Goal: Task Accomplishment & Management: Manage account settings

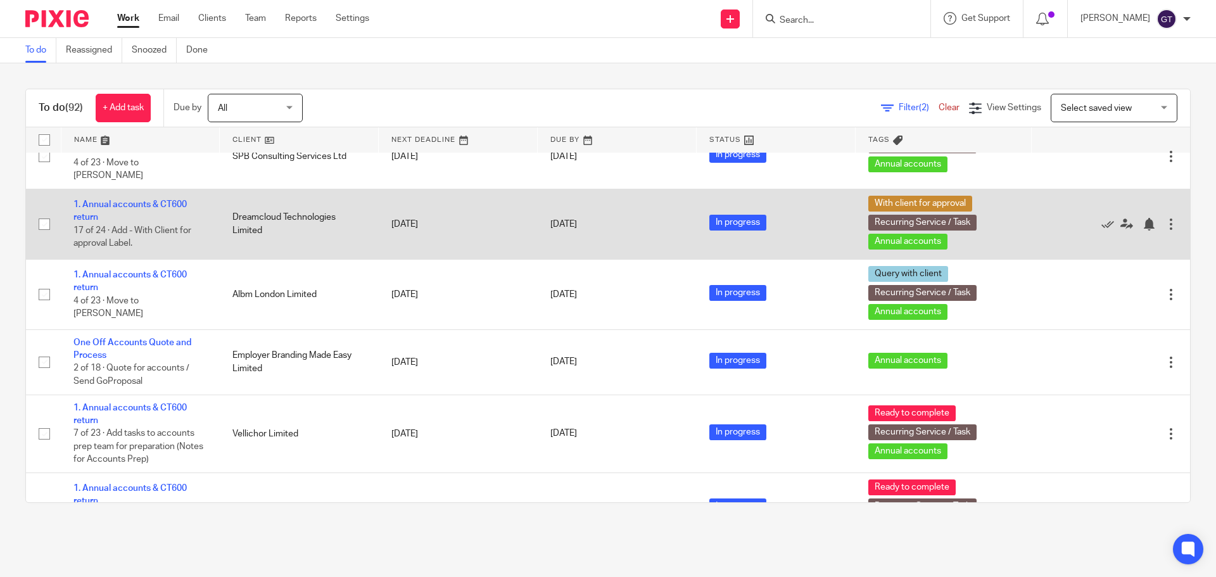
scroll to position [2427, 0]
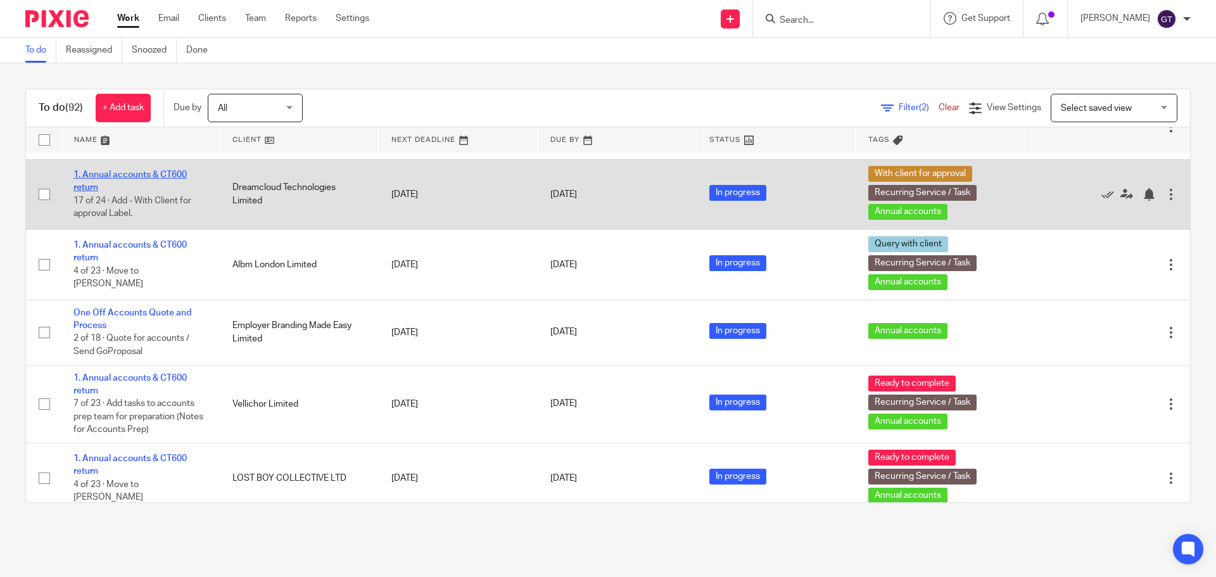
click at [127, 192] on link "1. Annual accounts & CT600 return" at bounding box center [129, 181] width 113 height 22
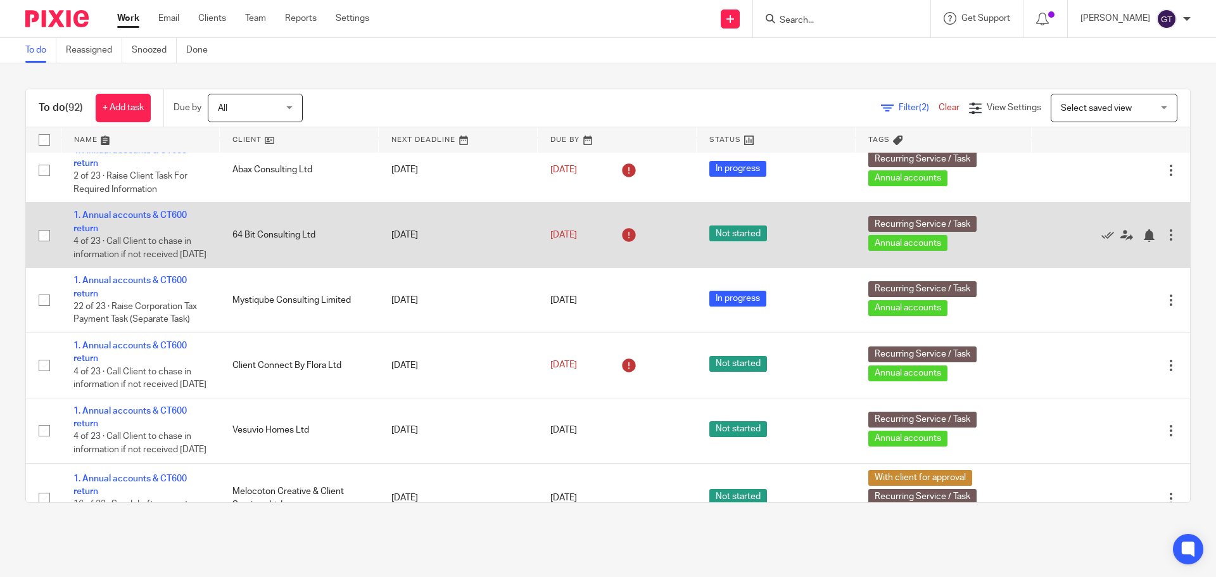
scroll to position [930, 0]
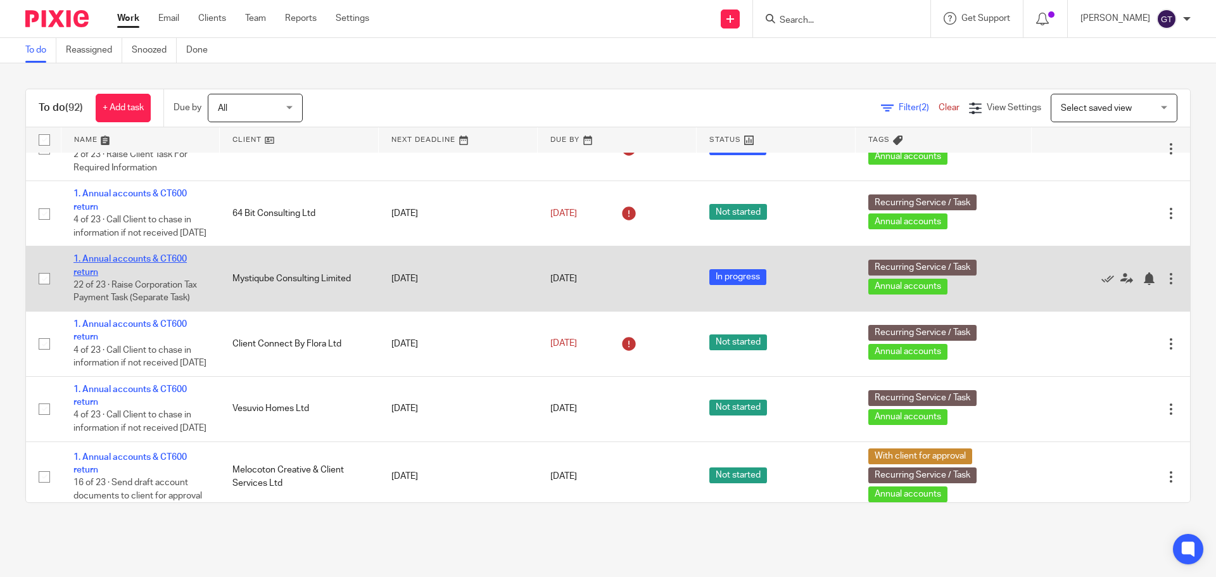
click at [122, 276] on link "1. Annual accounts & CT600 return" at bounding box center [129, 266] width 113 height 22
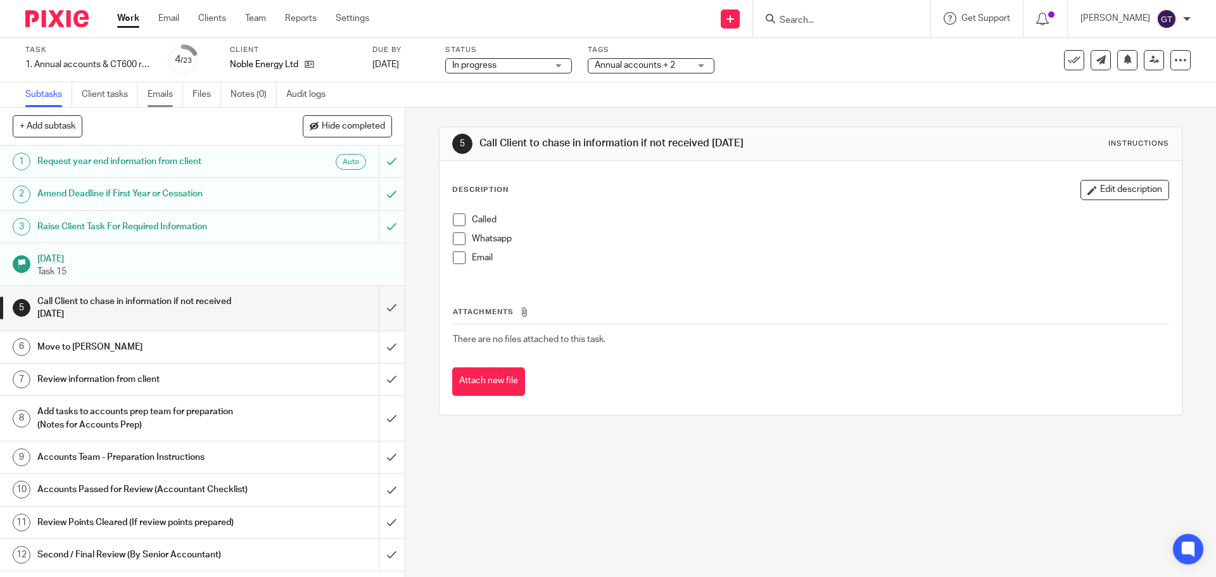
click at [160, 92] on link "Emails" at bounding box center [165, 94] width 35 height 25
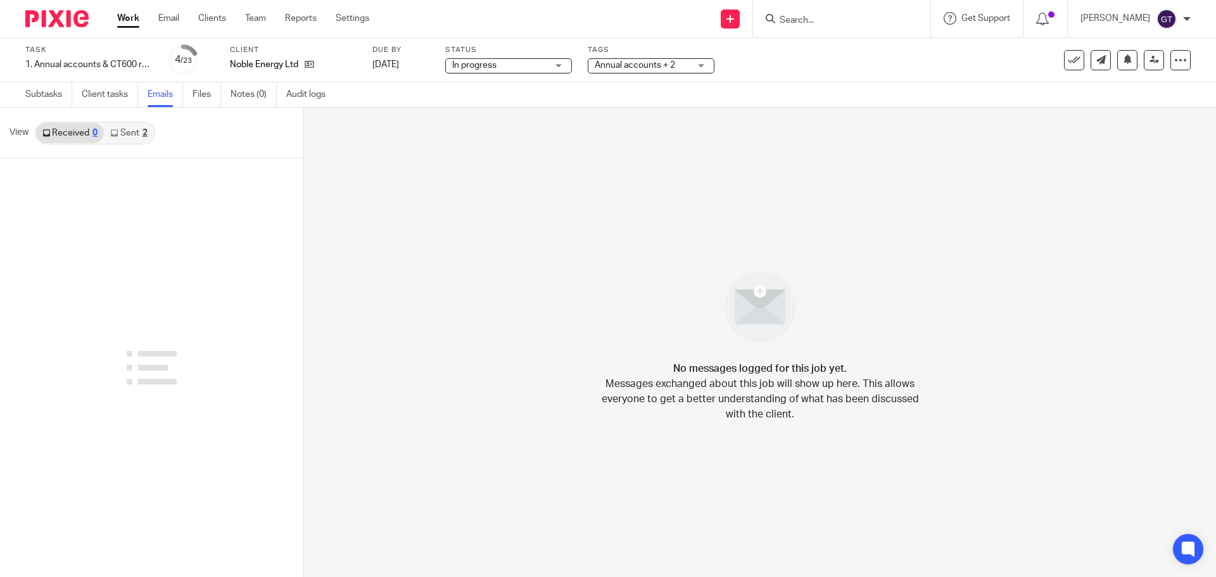
click at [127, 135] on link "Sent 2" at bounding box center [128, 133] width 49 height 20
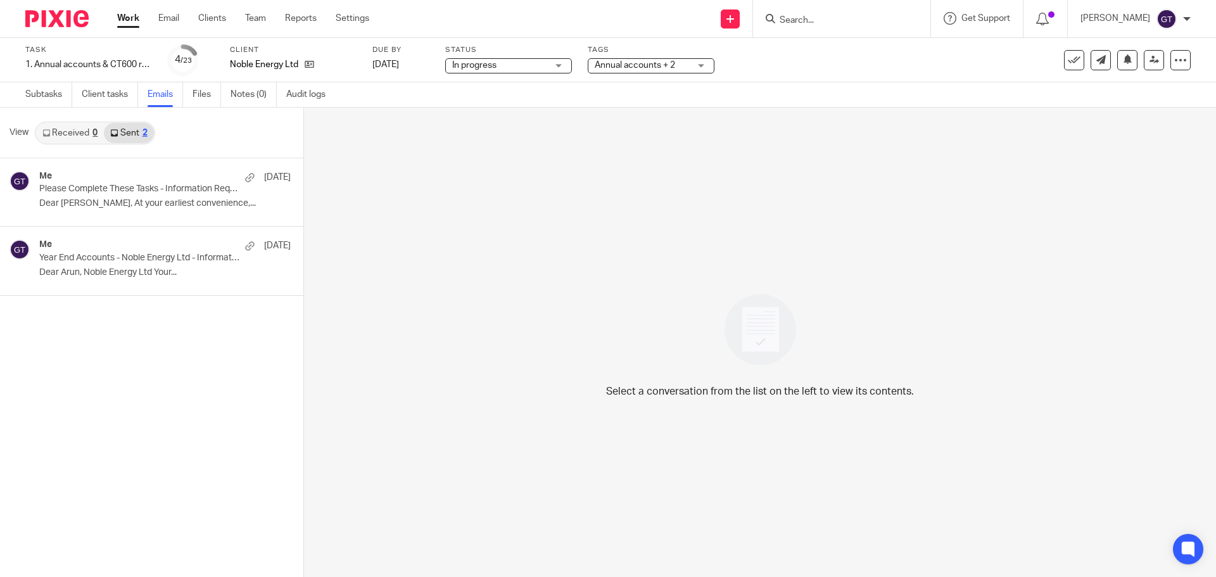
click at [60, 134] on link "Received 0" at bounding box center [70, 133] width 68 height 20
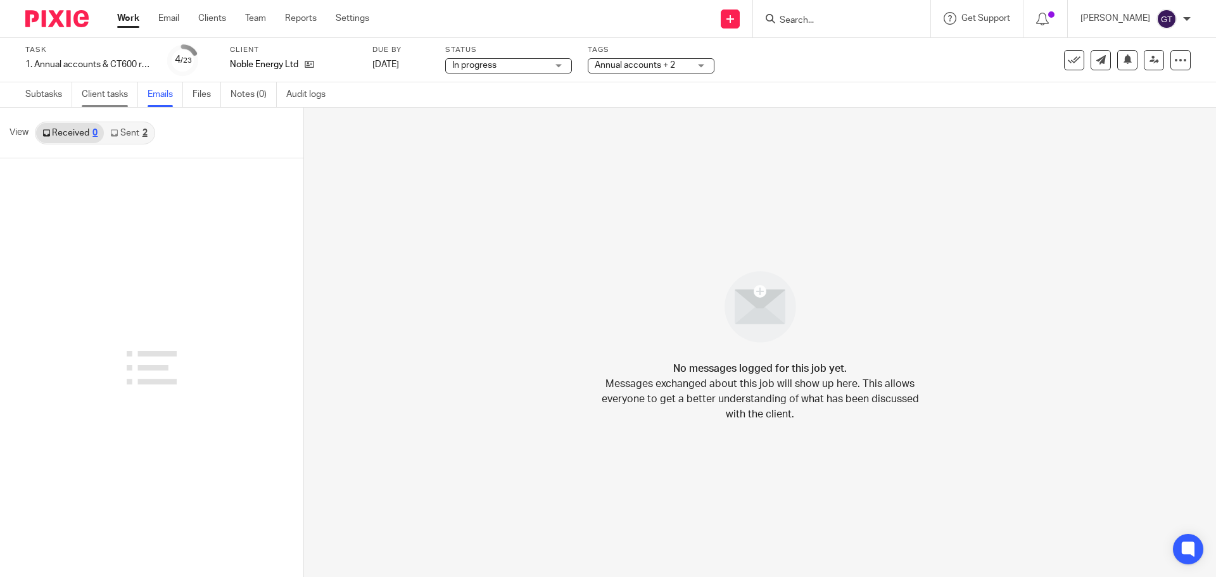
click at [114, 98] on link "Client tasks" at bounding box center [110, 94] width 56 height 25
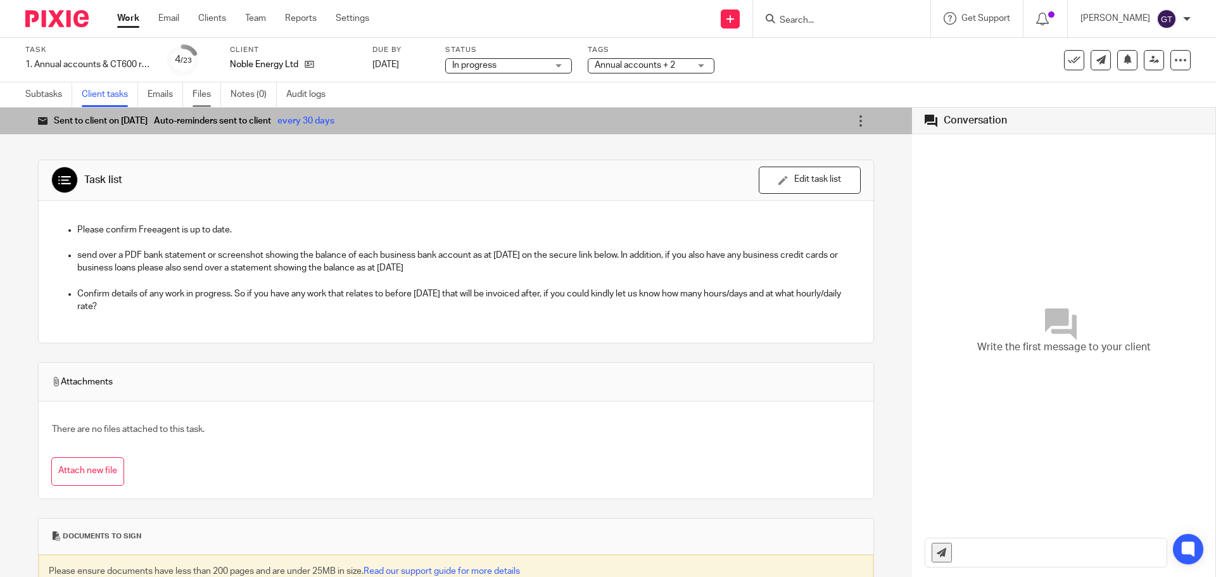
click at [199, 95] on link "Files" at bounding box center [207, 94] width 29 height 25
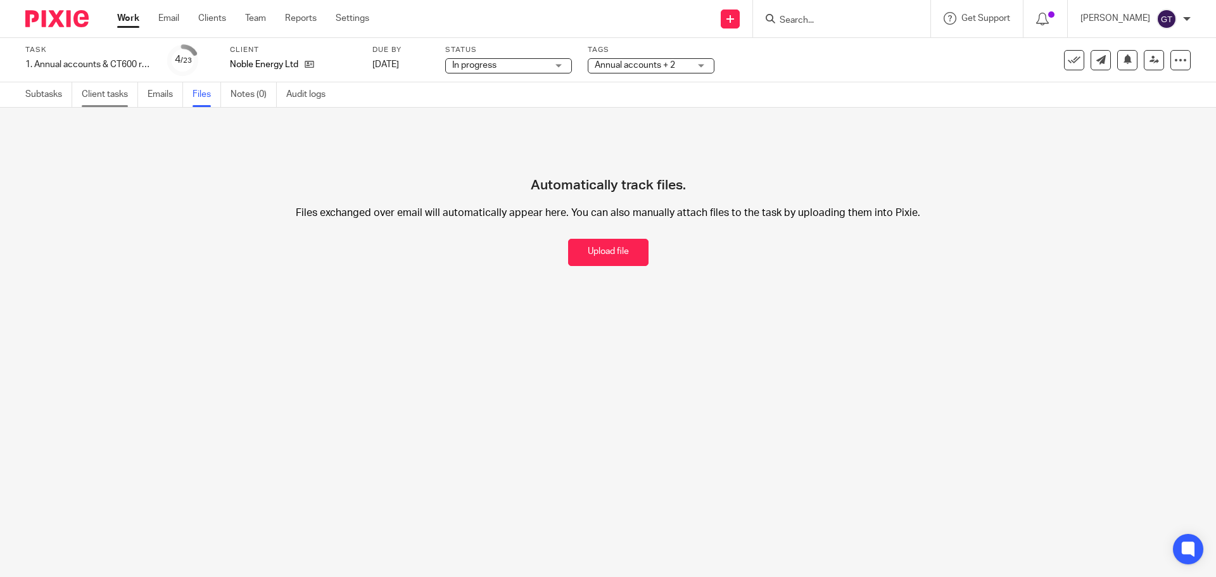
click at [109, 98] on link "Client tasks" at bounding box center [110, 94] width 56 height 25
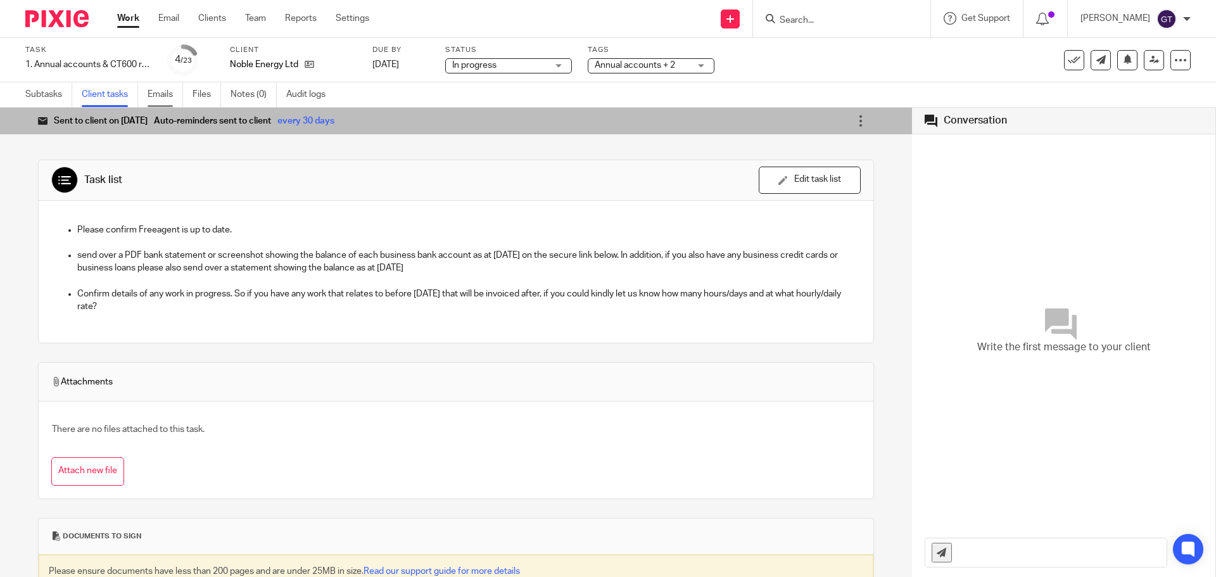
click at [165, 85] on link "Emails" at bounding box center [165, 94] width 35 height 25
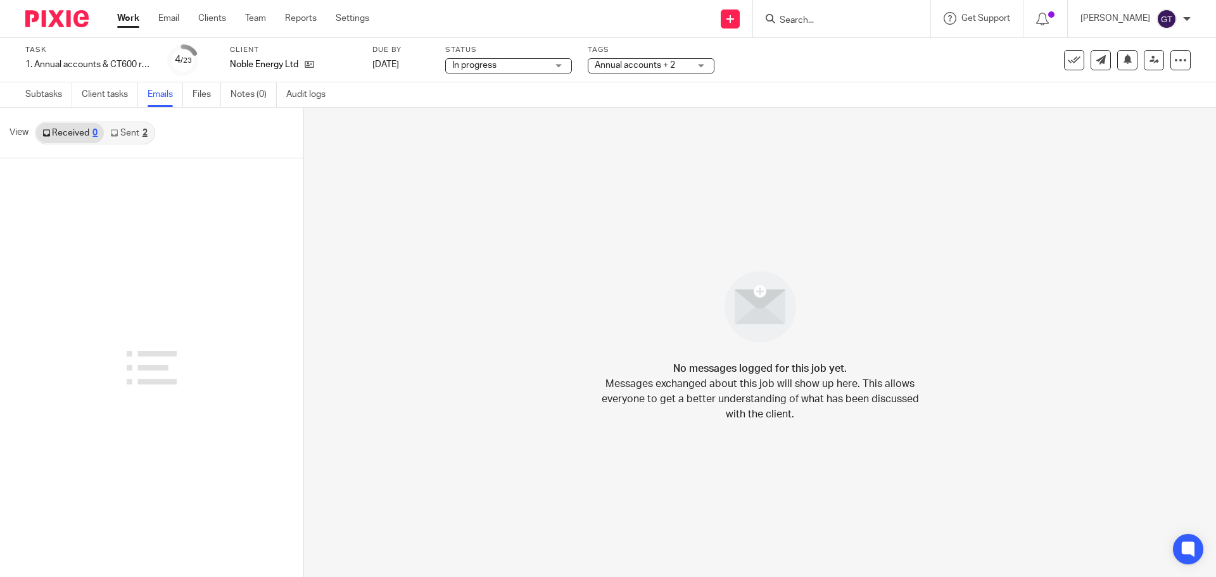
click at [122, 138] on link "Sent 2" at bounding box center [128, 133] width 49 height 20
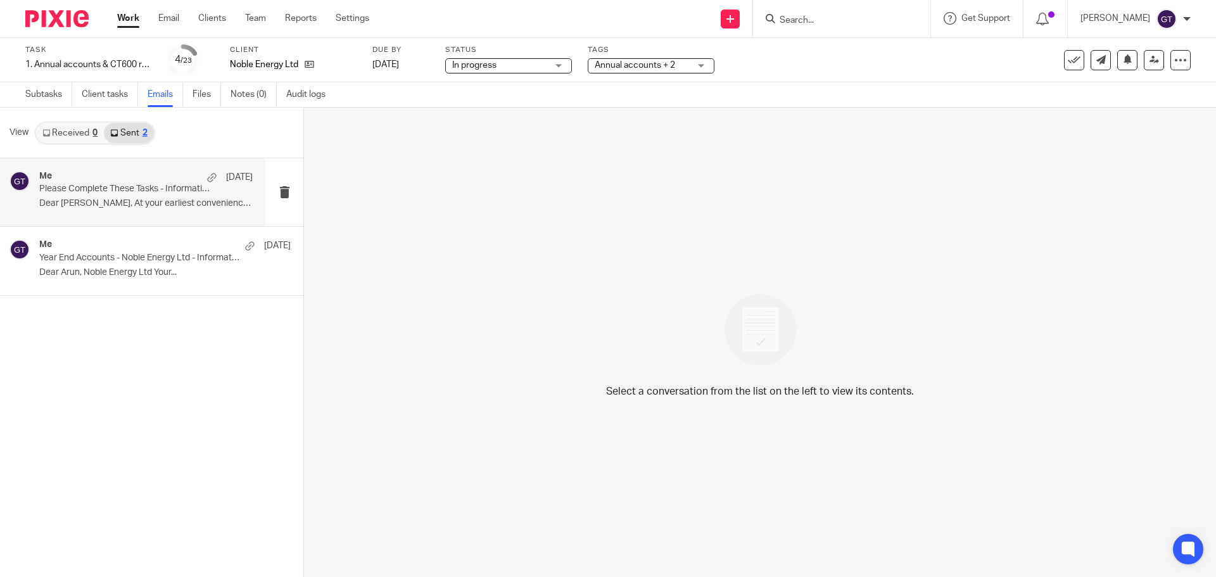
click at [125, 200] on p "Dear [PERSON_NAME], At your earliest convenience,..." at bounding box center [145, 203] width 213 height 11
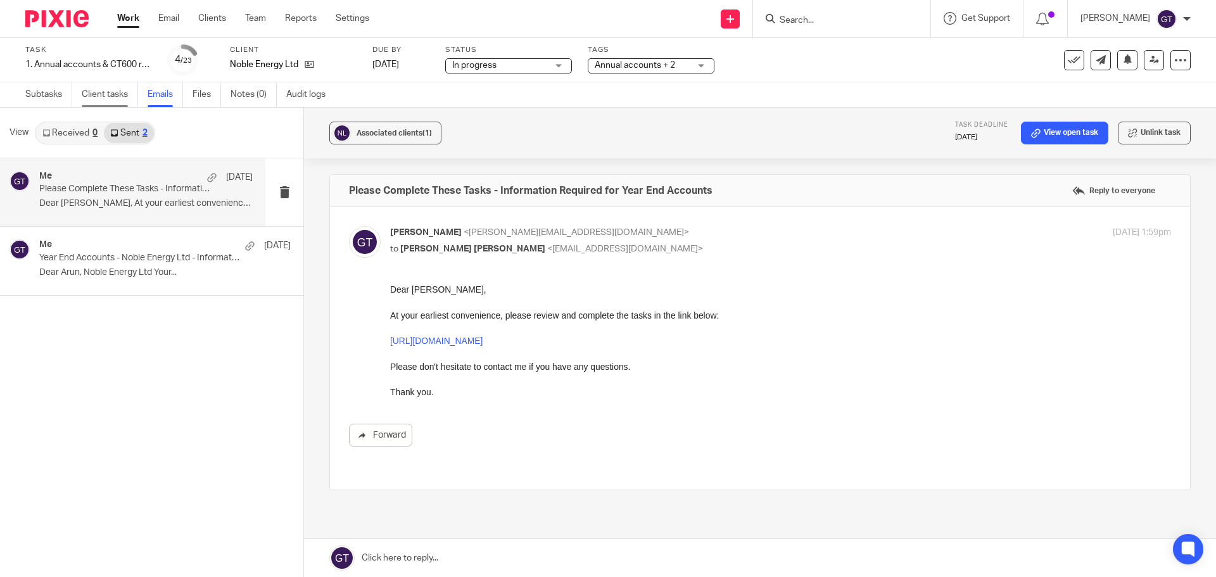
click at [96, 103] on link "Client tasks" at bounding box center [110, 94] width 56 height 25
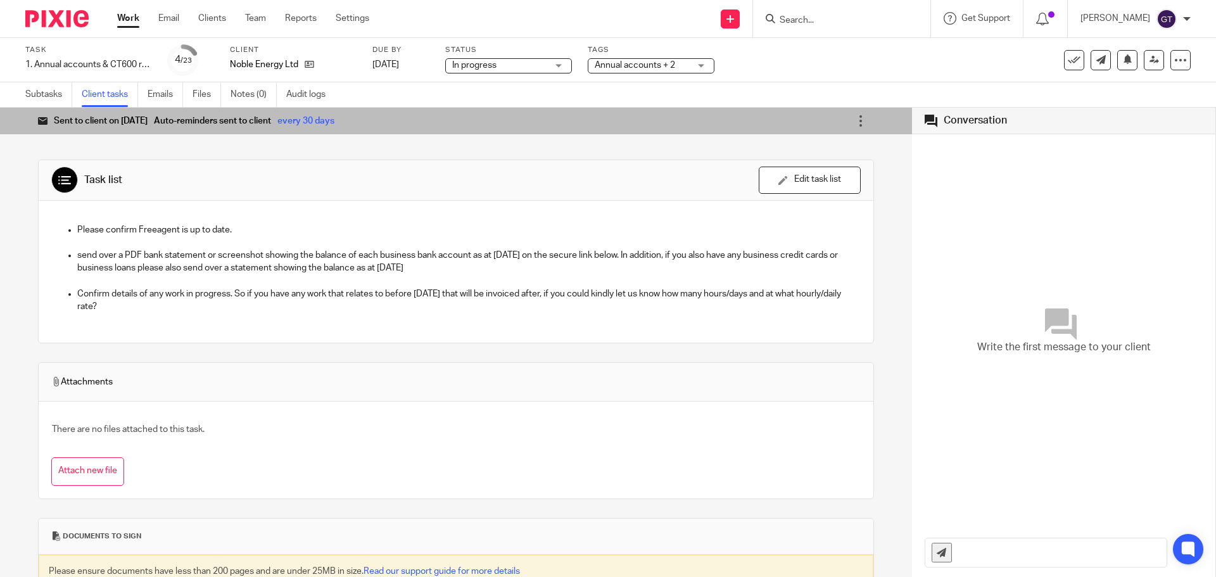
click at [636, 57] on div "Tags Annual accounts + 2 Admin Tasks Advisory / Proactive Annual accounts Bookk…" at bounding box center [651, 60] width 127 height 30
click at [650, 59] on span "Annual accounts + 2" at bounding box center [642, 65] width 95 height 13
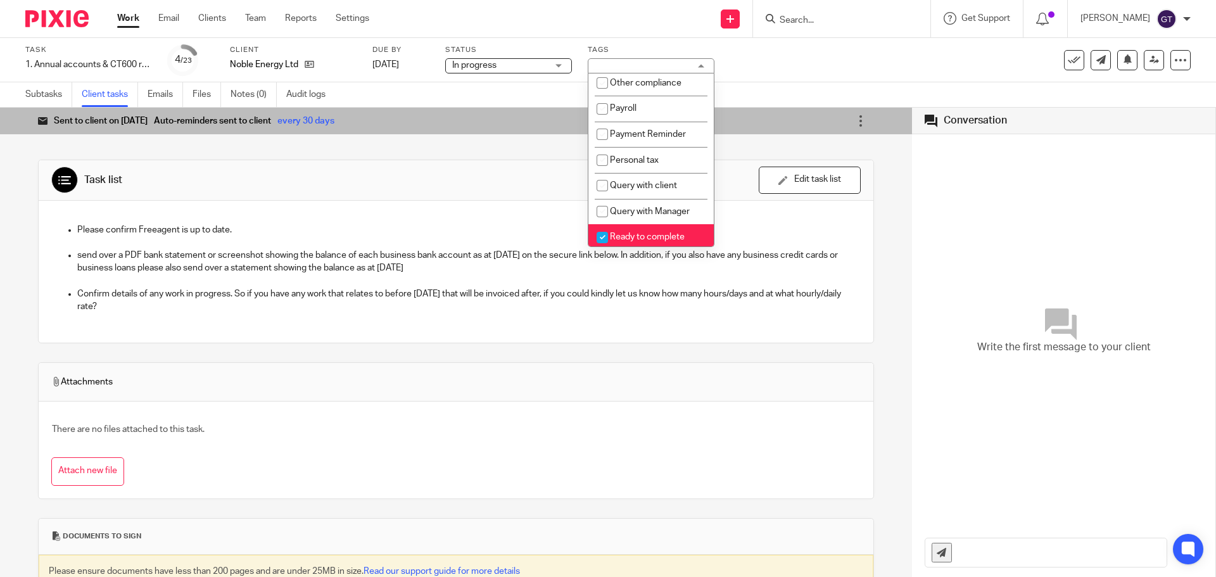
scroll to position [460, 0]
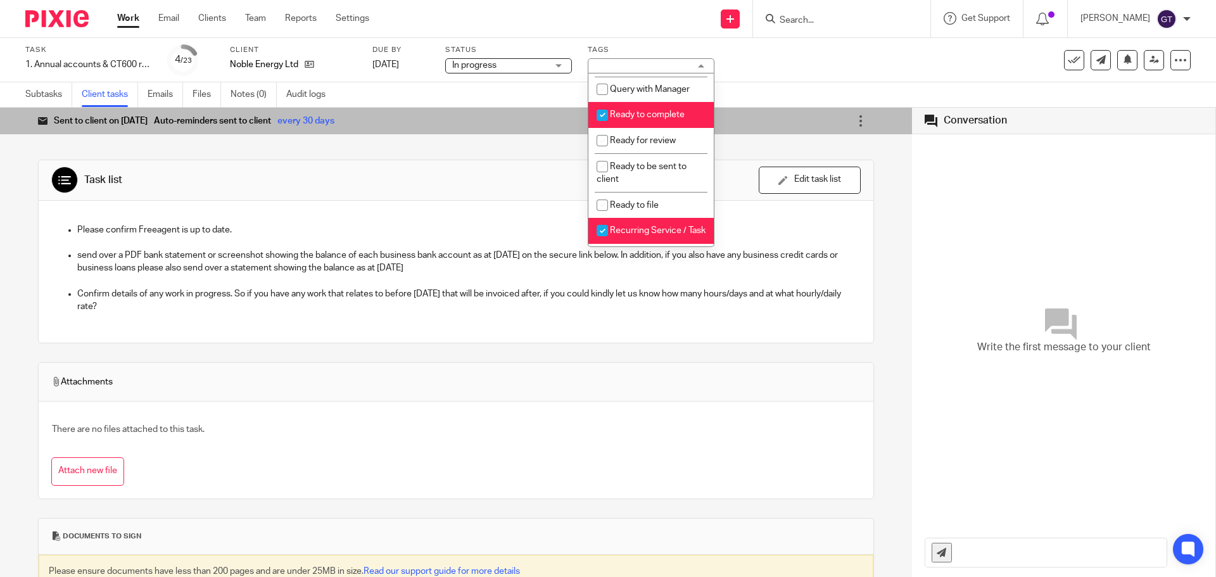
click at [655, 119] on span "Ready to complete" at bounding box center [647, 114] width 75 height 9
checkbox input "false"
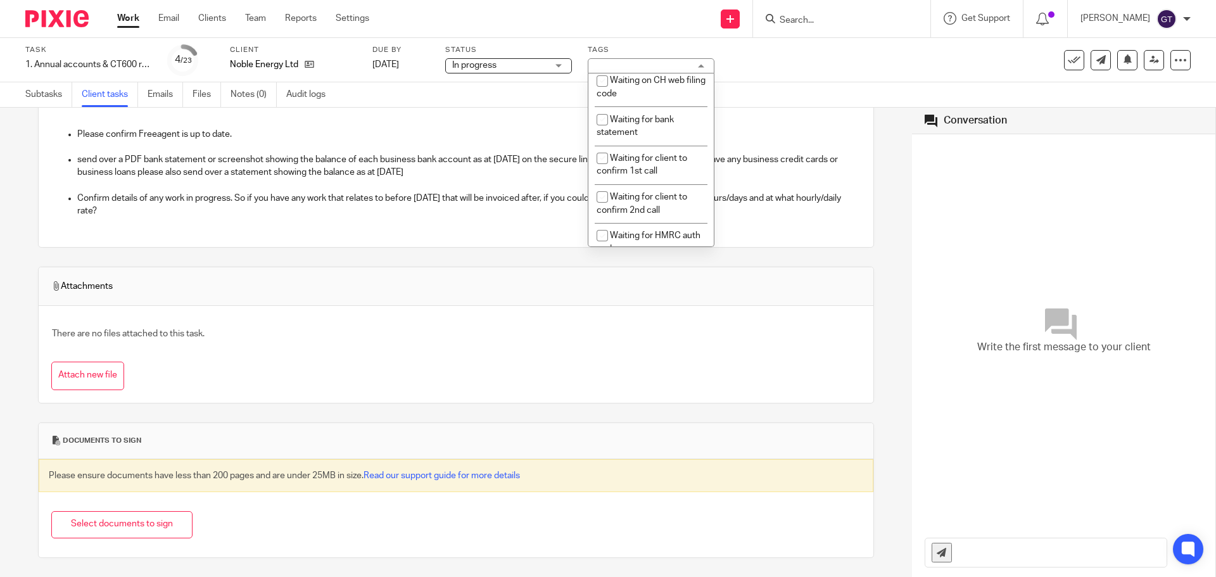
scroll to position [840, 0]
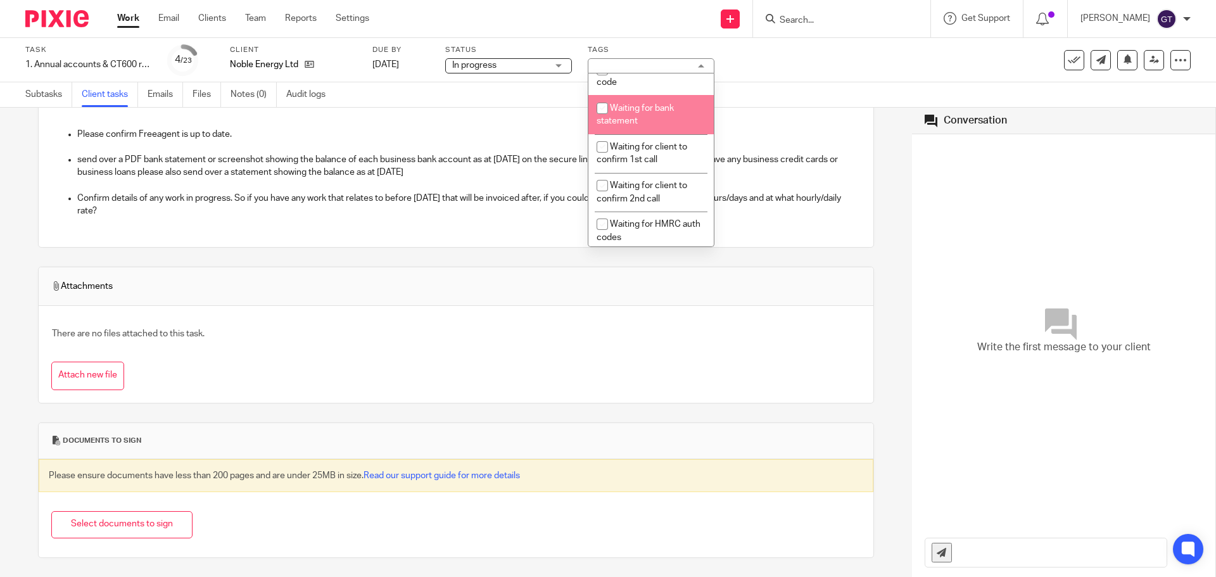
click at [440, 106] on div "Subtasks Client tasks Emails Files Notes (0) Audit logs" at bounding box center [608, 94] width 1216 height 25
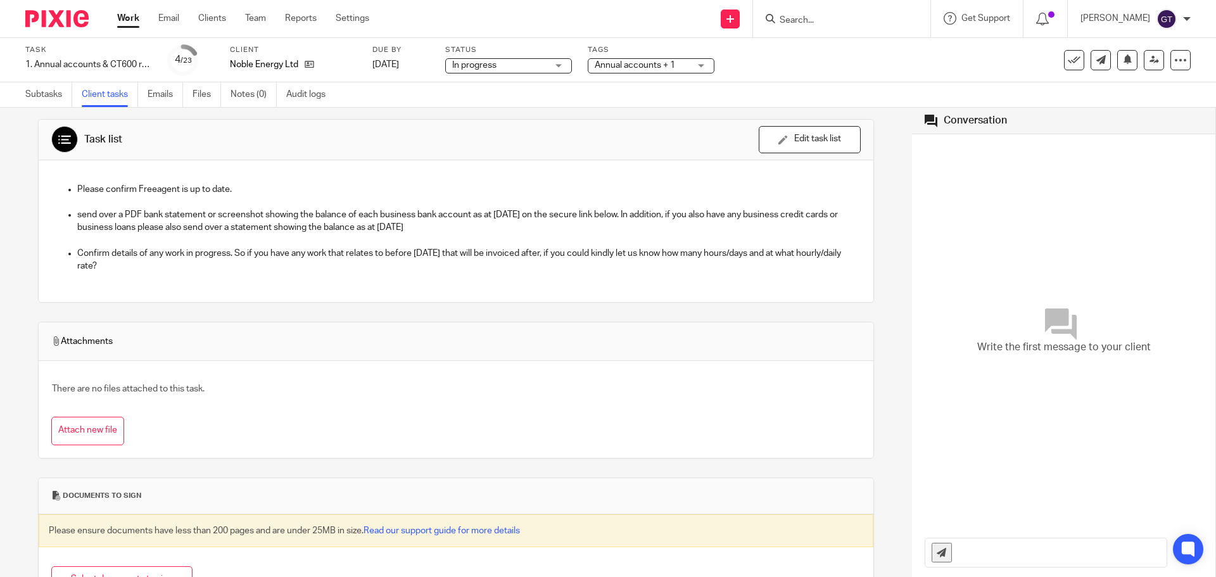
scroll to position [0, 0]
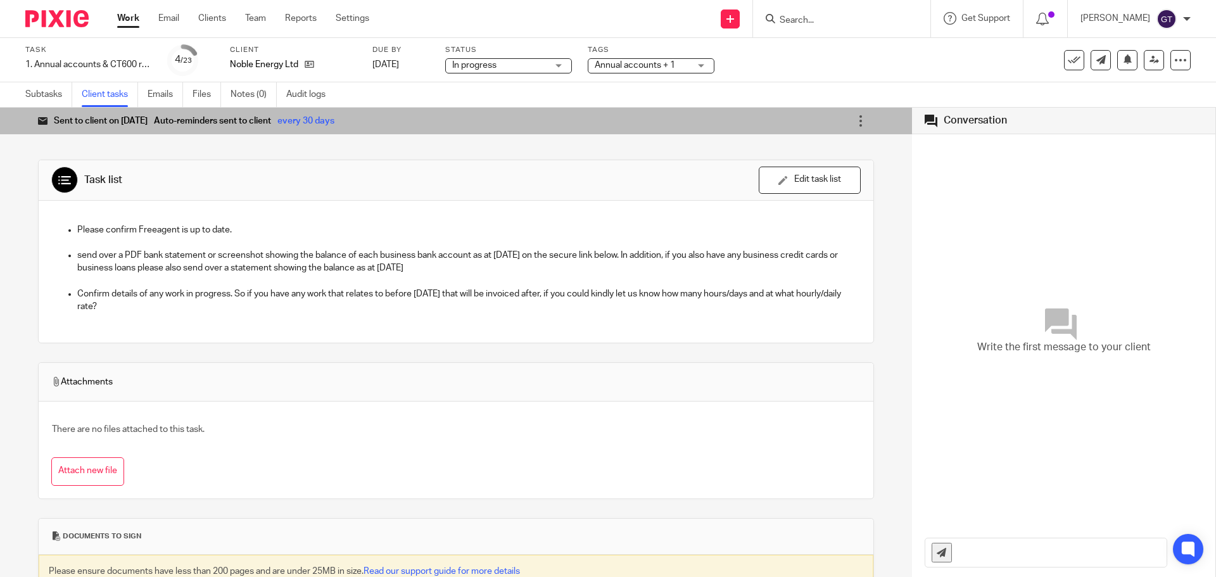
click at [860, 20] on input "Search" at bounding box center [835, 20] width 114 height 11
type input "cape gang"
click at [854, 50] on link at bounding box center [854, 49] width 157 height 19
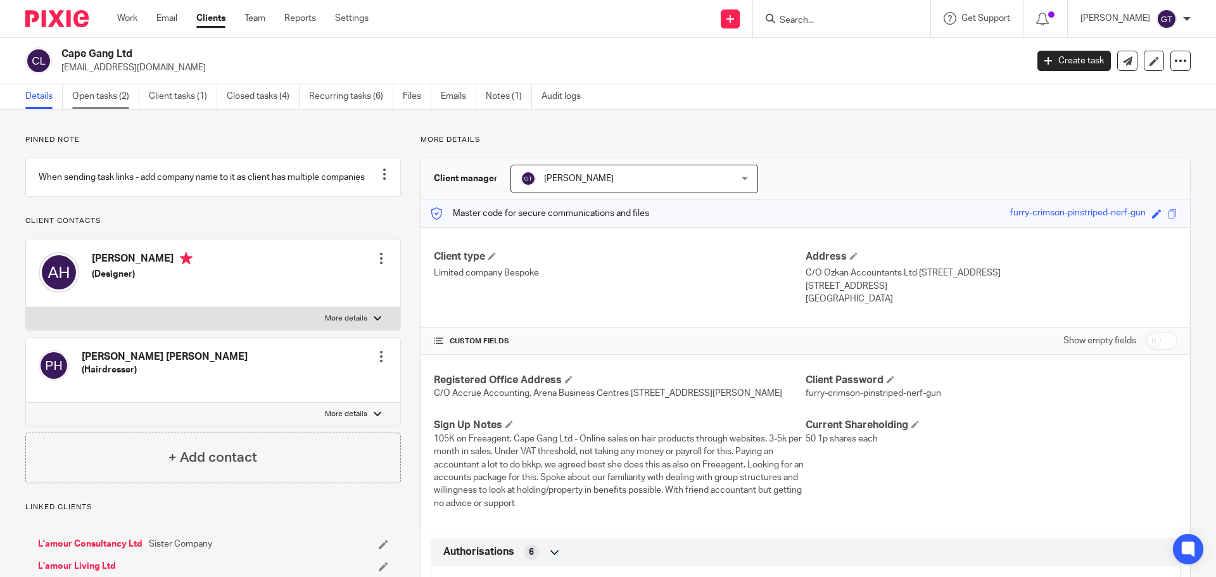
click at [85, 97] on link "Open tasks (2)" at bounding box center [105, 96] width 67 height 25
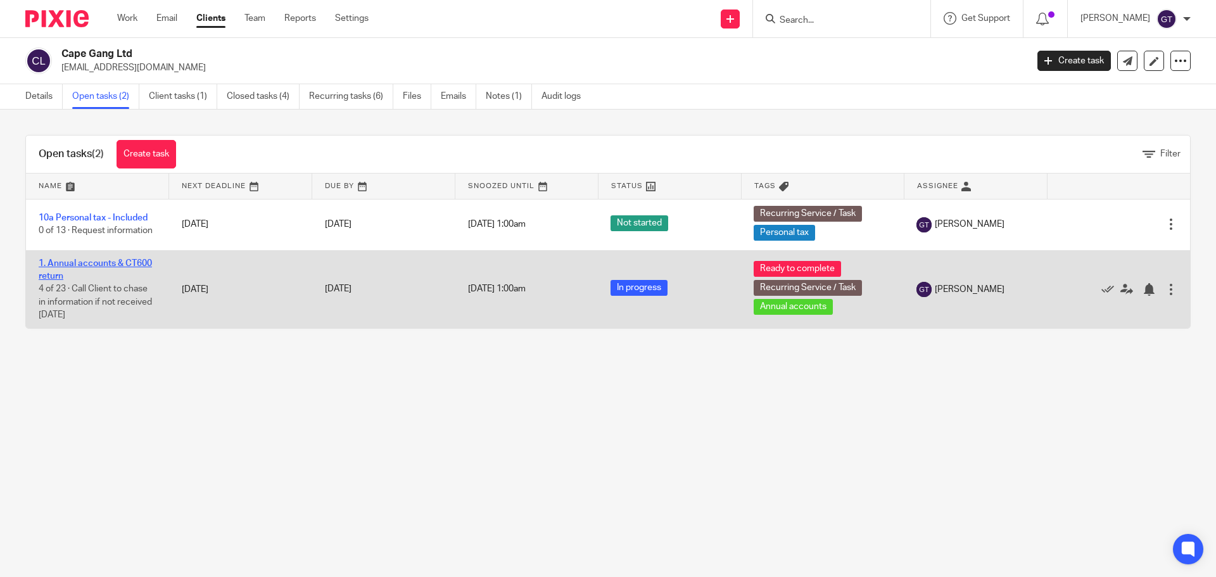
click at [120, 265] on link "1. Annual accounts & CT600 return" at bounding box center [95, 270] width 113 height 22
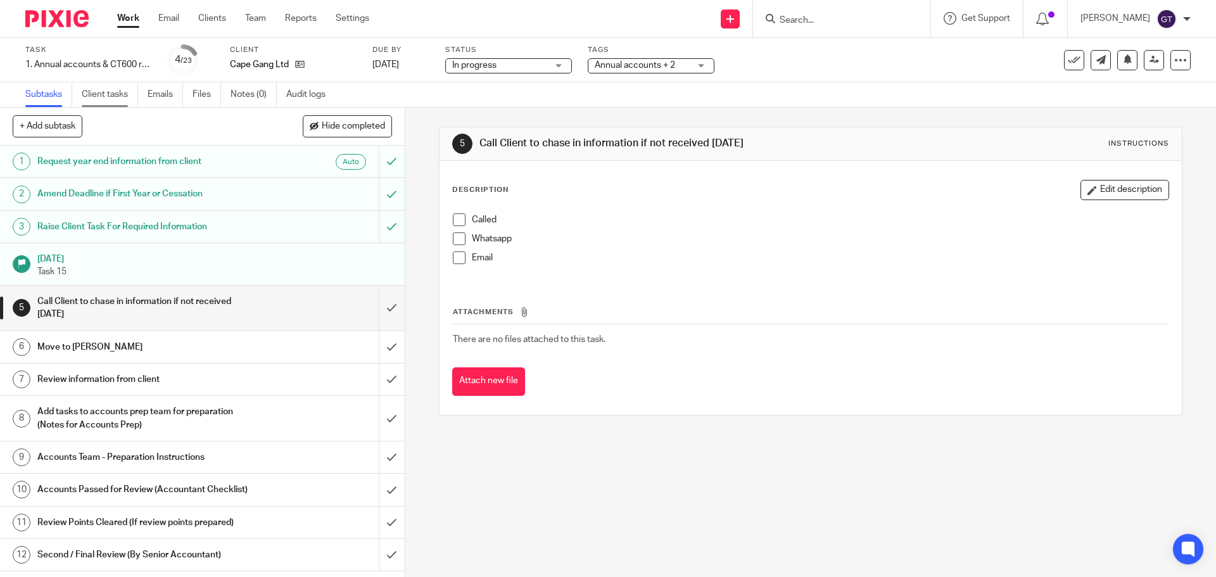
click at [127, 94] on link "Client tasks" at bounding box center [110, 94] width 56 height 25
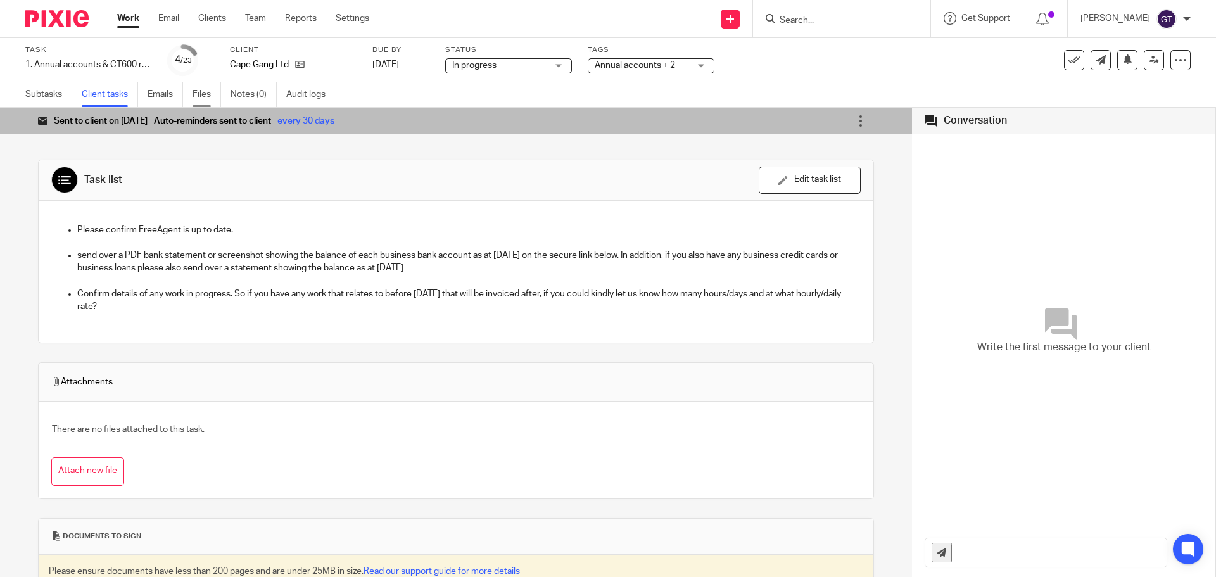
click at [208, 96] on link "Files" at bounding box center [207, 94] width 29 height 25
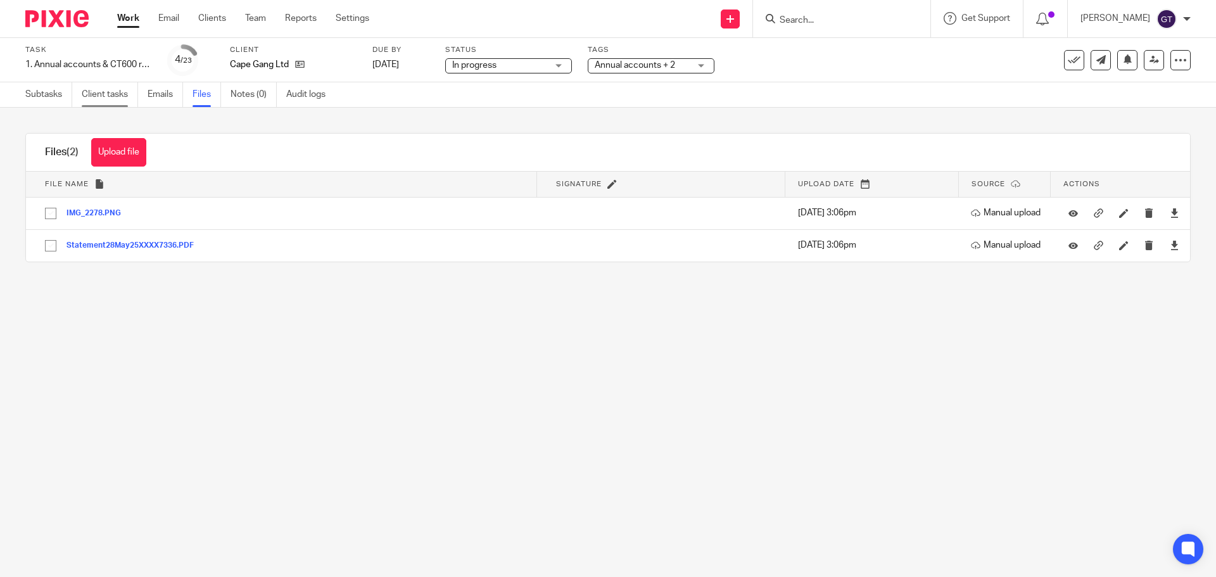
click at [105, 93] on link "Client tasks" at bounding box center [110, 94] width 56 height 25
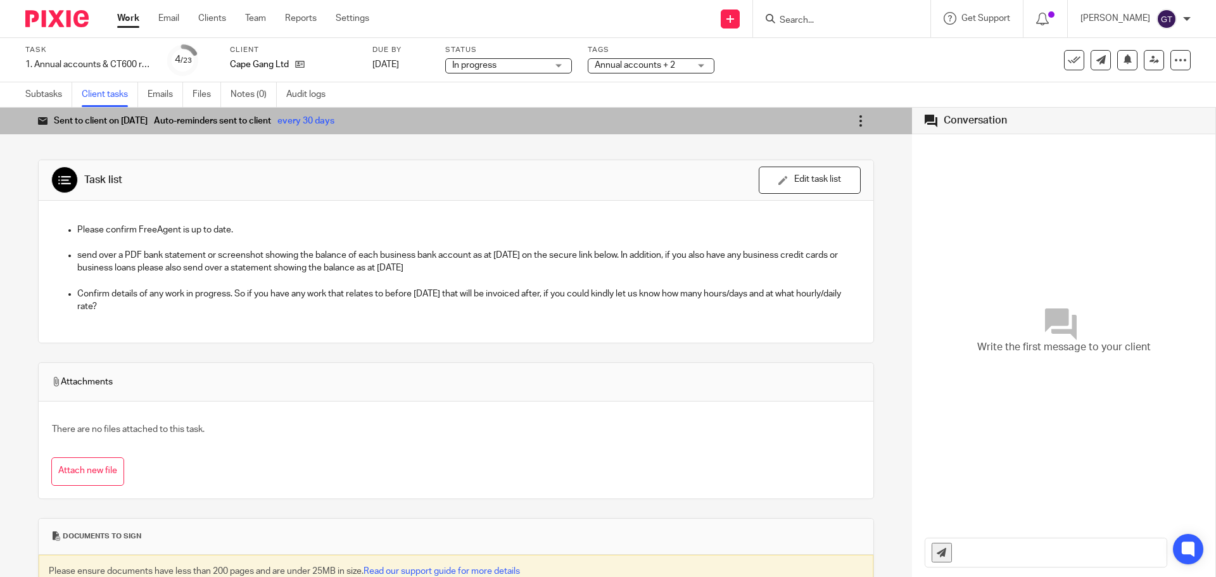
click at [854, 124] on icon at bounding box center [860, 121] width 13 height 13
click at [806, 208] on span "Mark as completed" at bounding box center [820, 212] width 75 height 12
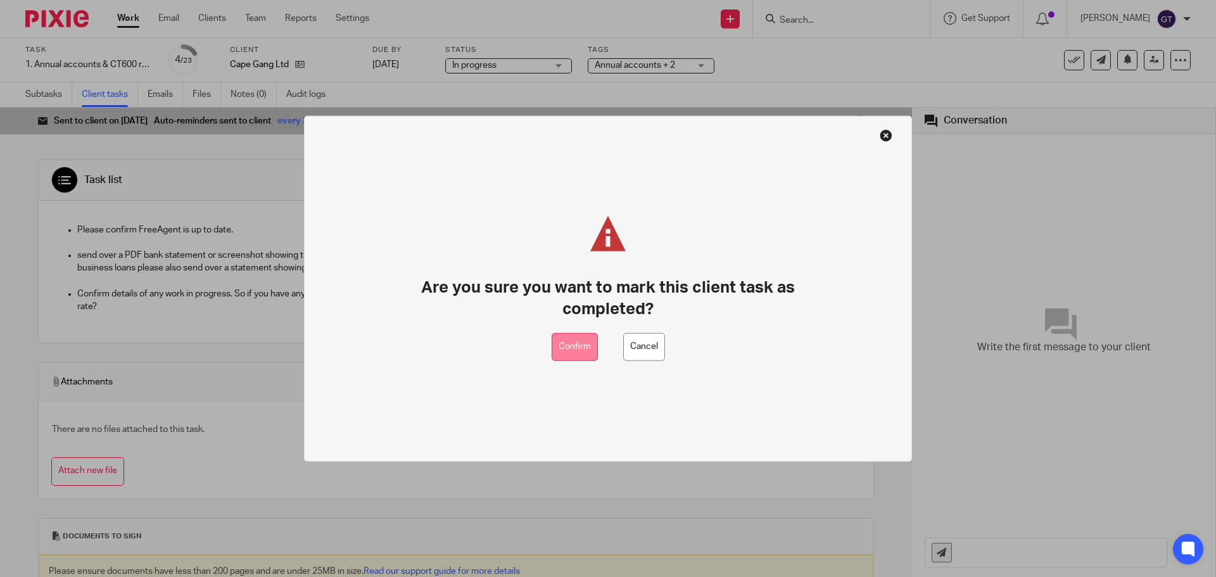
click at [587, 357] on button "Confirm" at bounding box center [575, 347] width 46 height 29
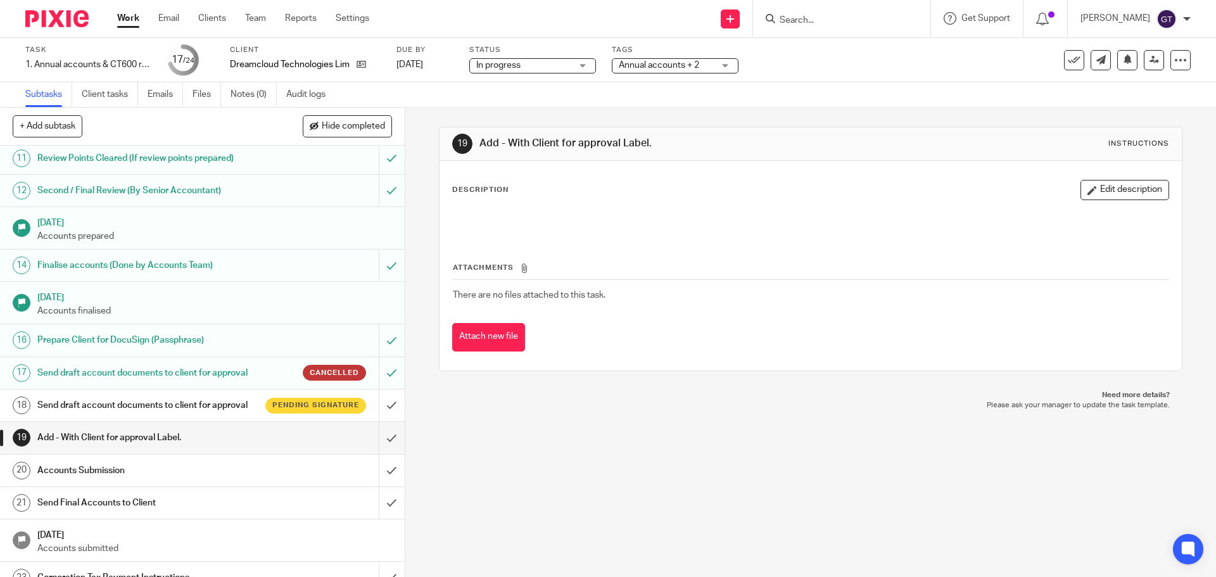
scroll to position [443, 0]
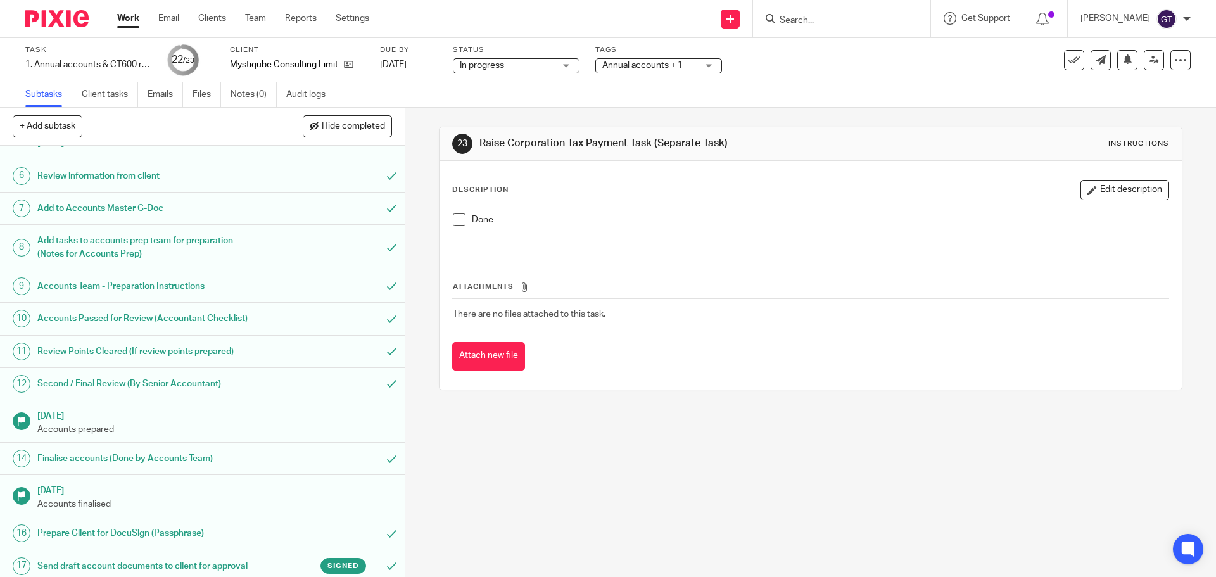
scroll to position [407, 0]
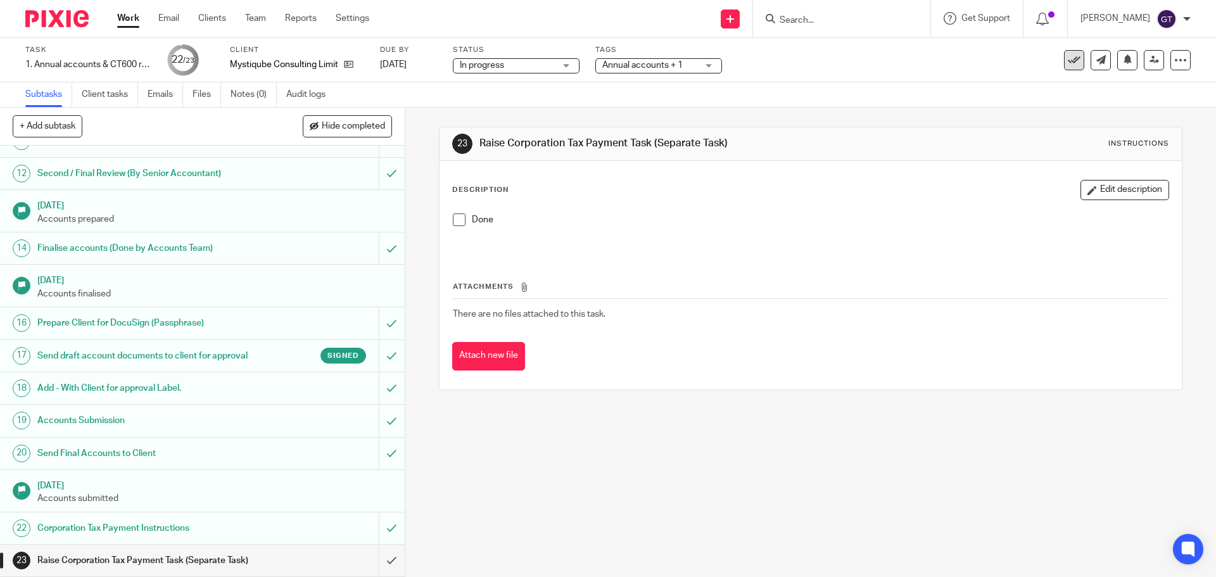
click at [1068, 58] on icon at bounding box center [1074, 60] width 13 height 13
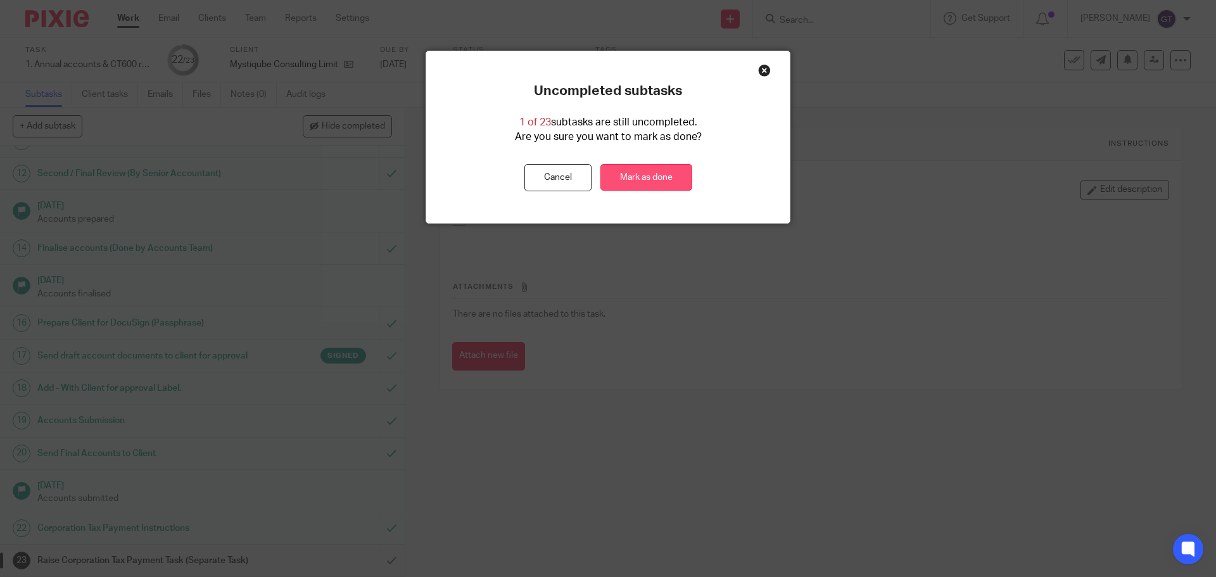
click at [668, 177] on link "Mark as done" at bounding box center [646, 177] width 92 height 27
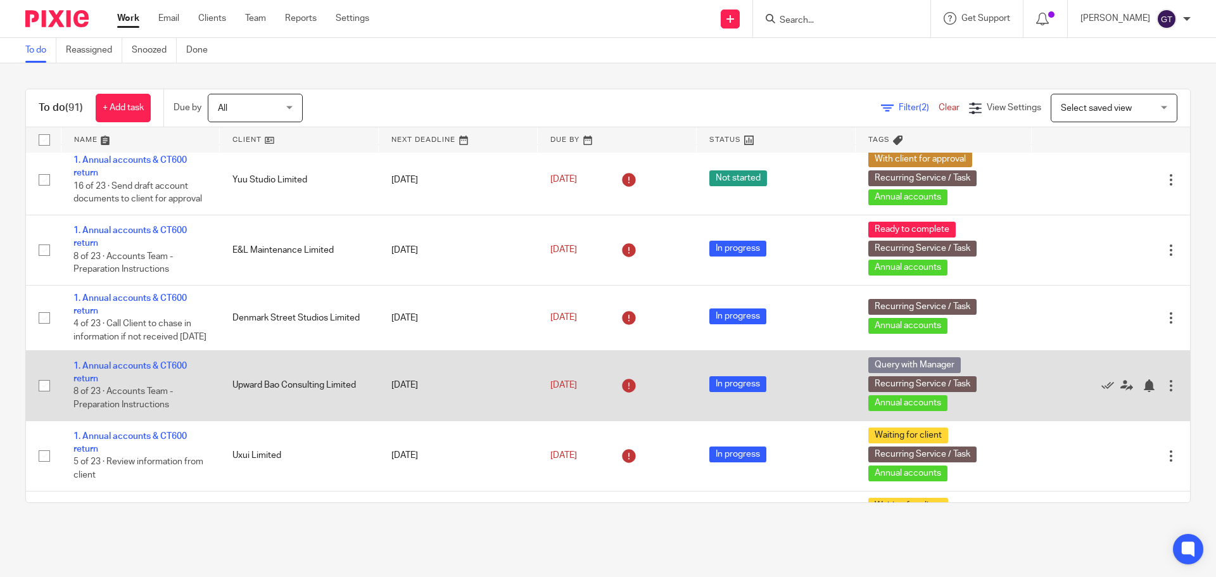
scroll to position [507, 0]
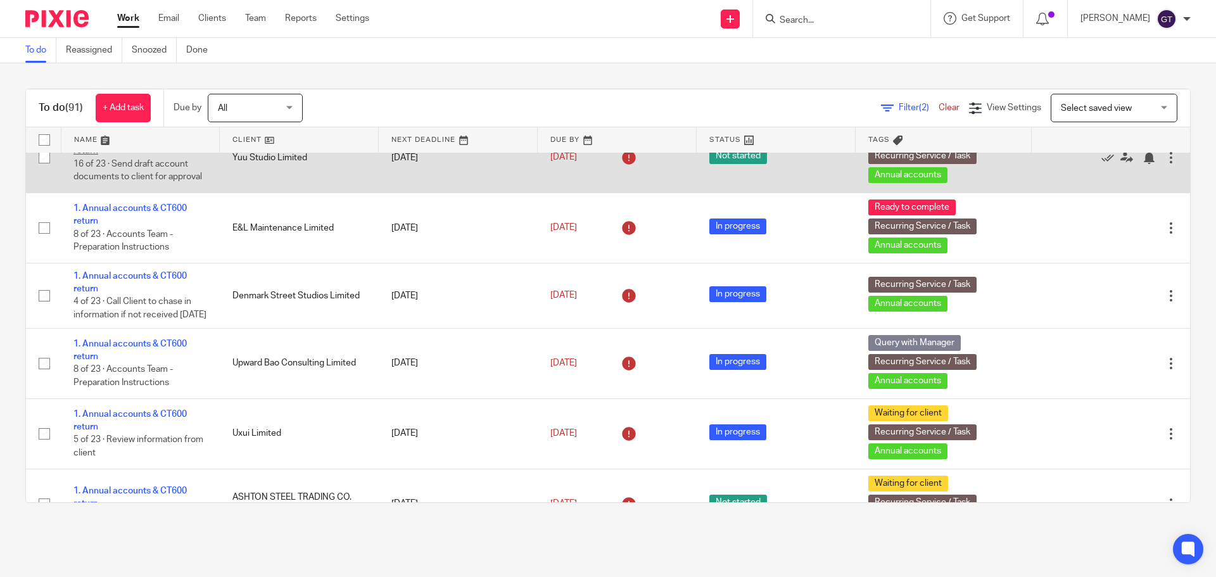
click at [144, 155] on link "1. Annual accounts & CT600 return" at bounding box center [129, 145] width 113 height 22
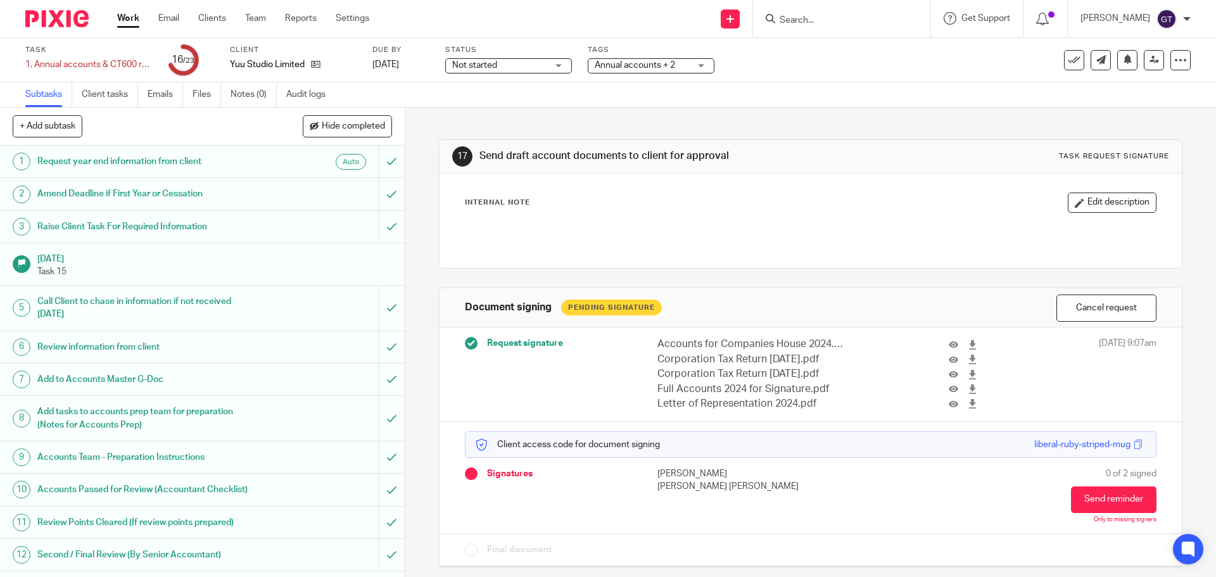
click at [242, 165] on h1 "Request year end information from client" at bounding box center [146, 161] width 219 height 19
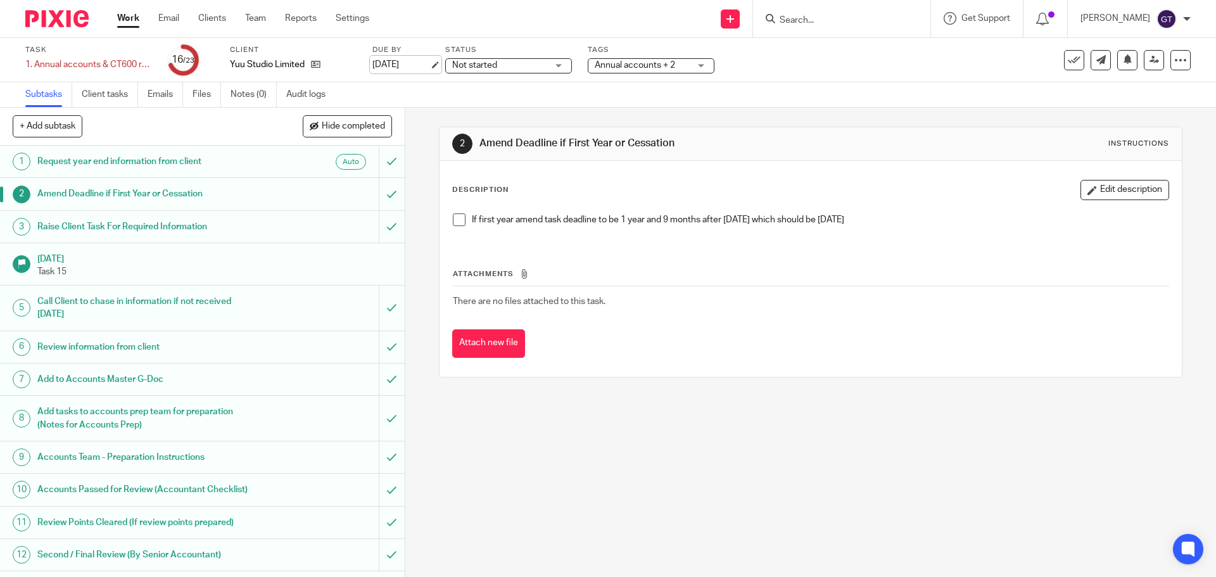
click at [394, 63] on link "[DATE]" at bounding box center [400, 64] width 57 height 13
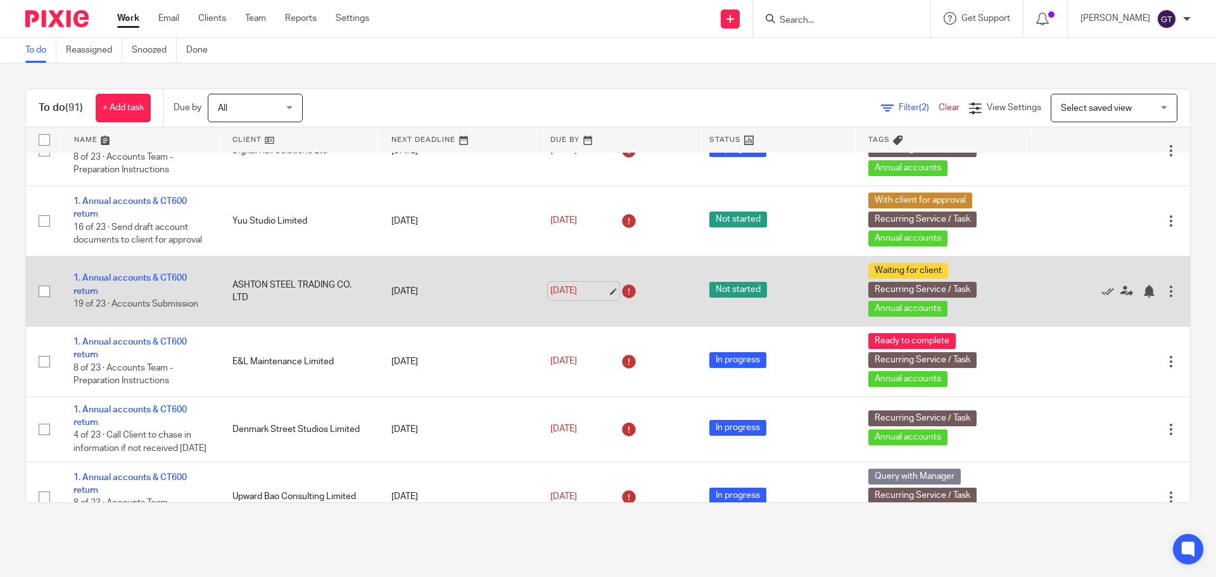
scroll to position [507, 0]
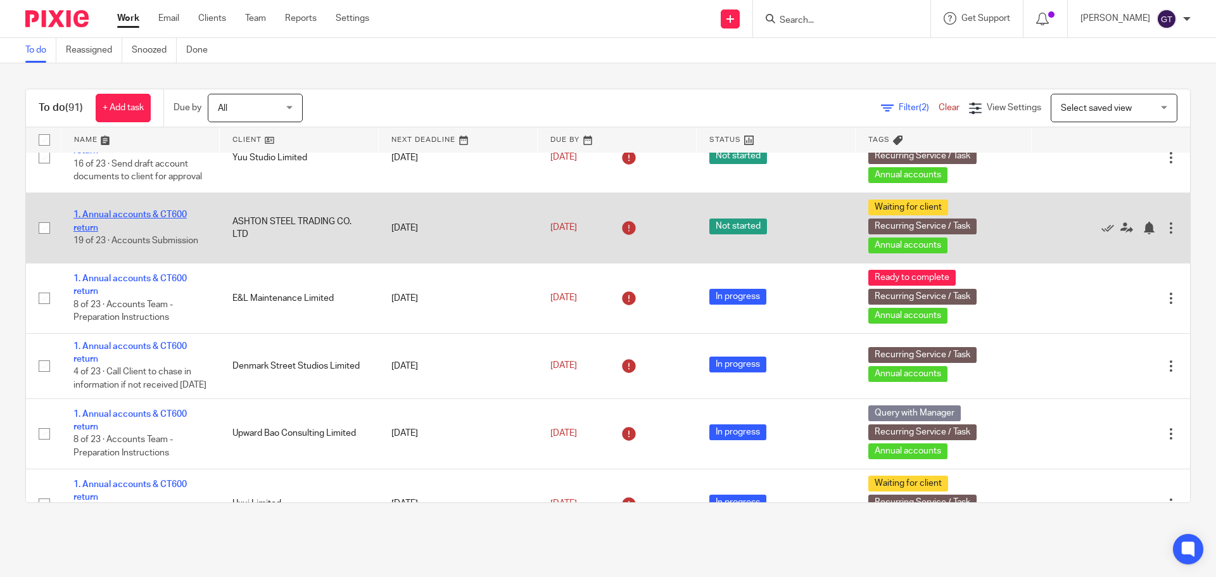
click at [138, 232] on link "1. Annual accounts & CT600 return" at bounding box center [129, 221] width 113 height 22
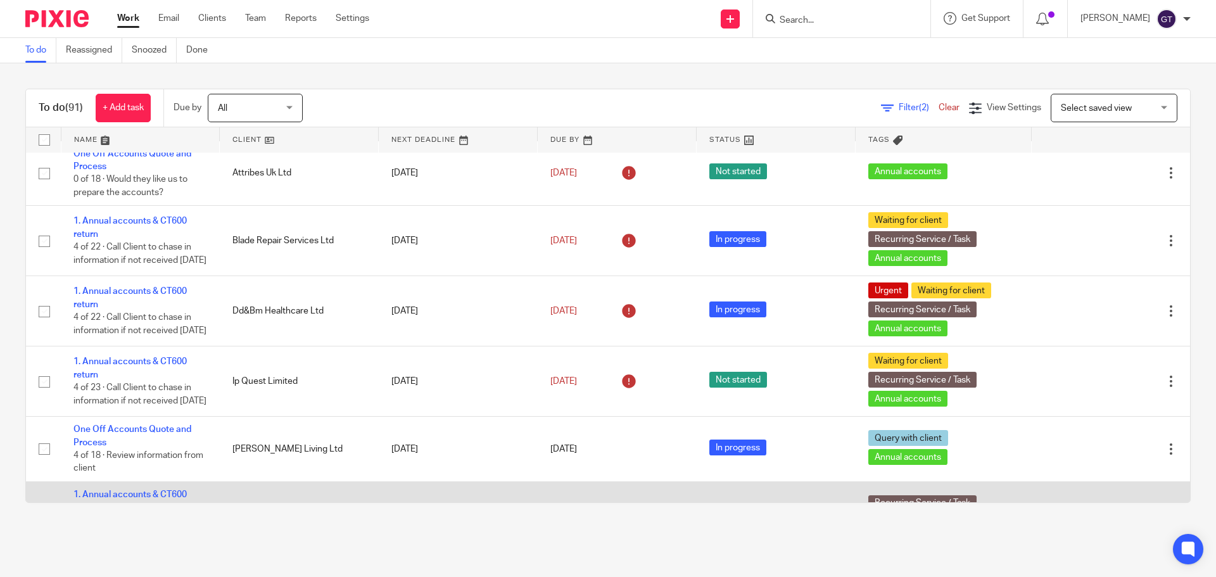
scroll to position [0, 0]
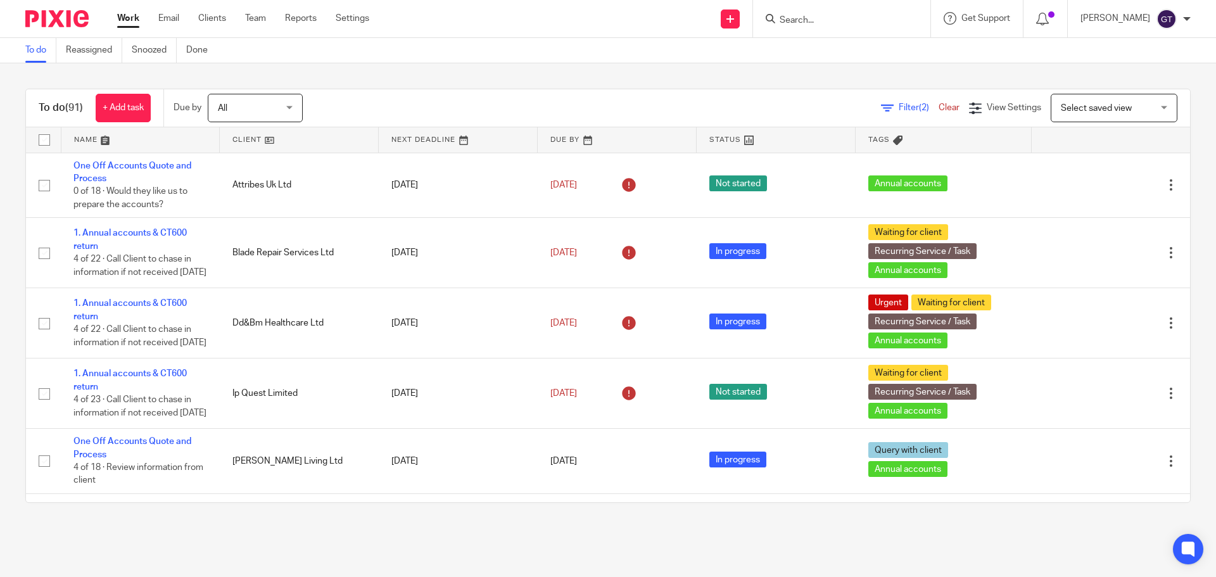
drag, startPoint x: 117, startPoint y: 163, endPoint x: 409, endPoint y: 89, distance: 300.6
click at [409, 89] on div "To do (91) + Add task Due by All All Today Tomorrow This week Next week This mo…" at bounding box center [608, 108] width 1164 height 38
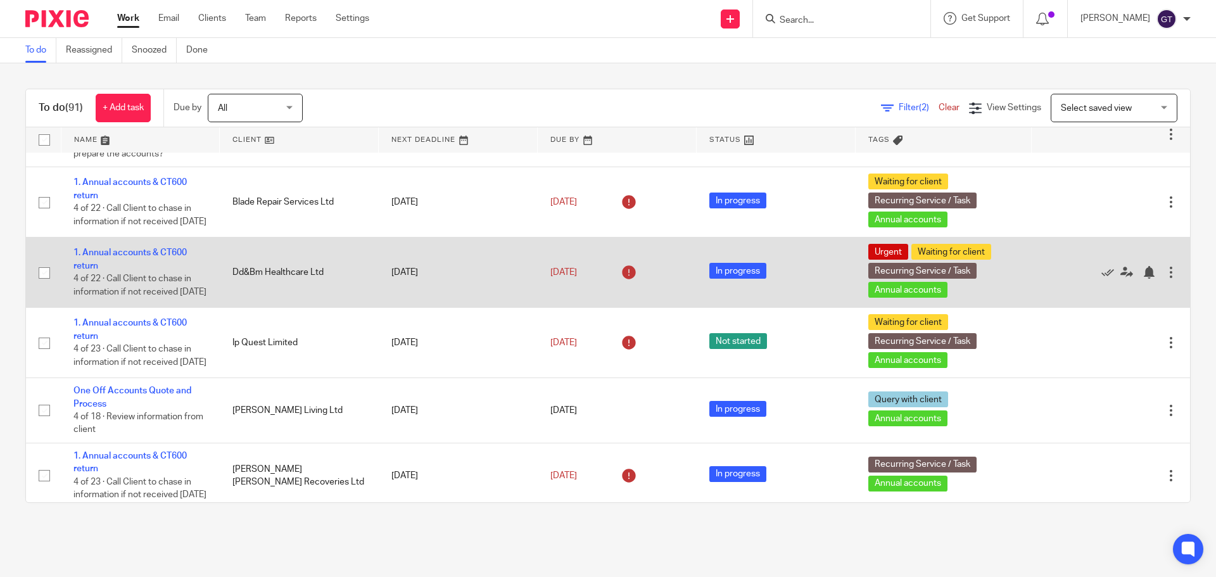
scroll to position [127, 0]
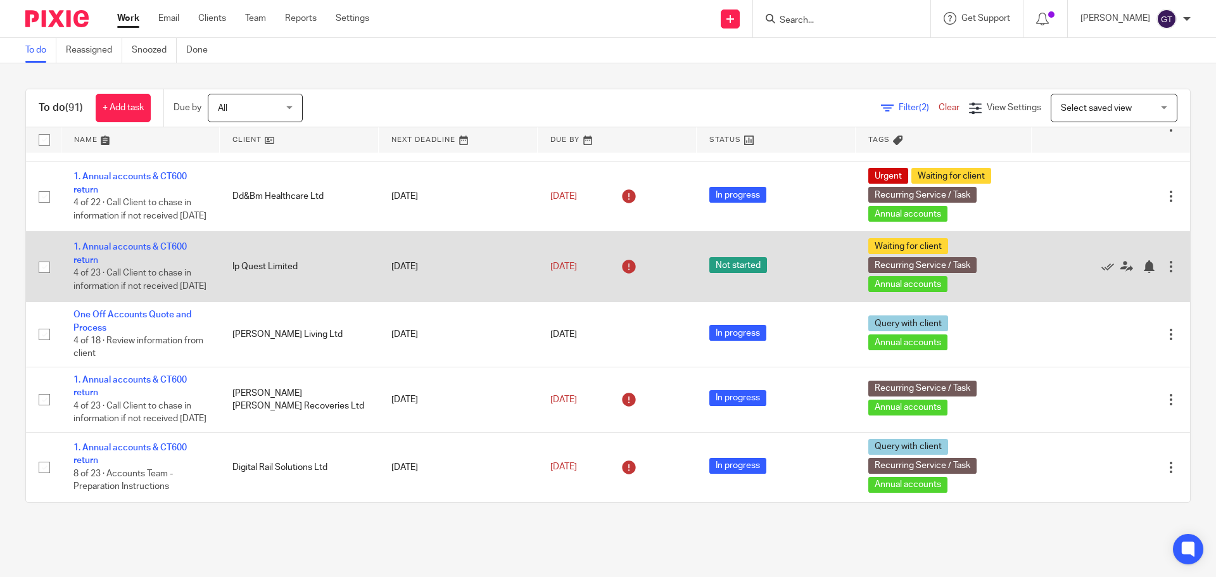
drag, startPoint x: 256, startPoint y: 289, endPoint x: 285, endPoint y: 289, distance: 29.1
click at [285, 289] on td "Ip Quest Limited" at bounding box center [299, 267] width 159 height 70
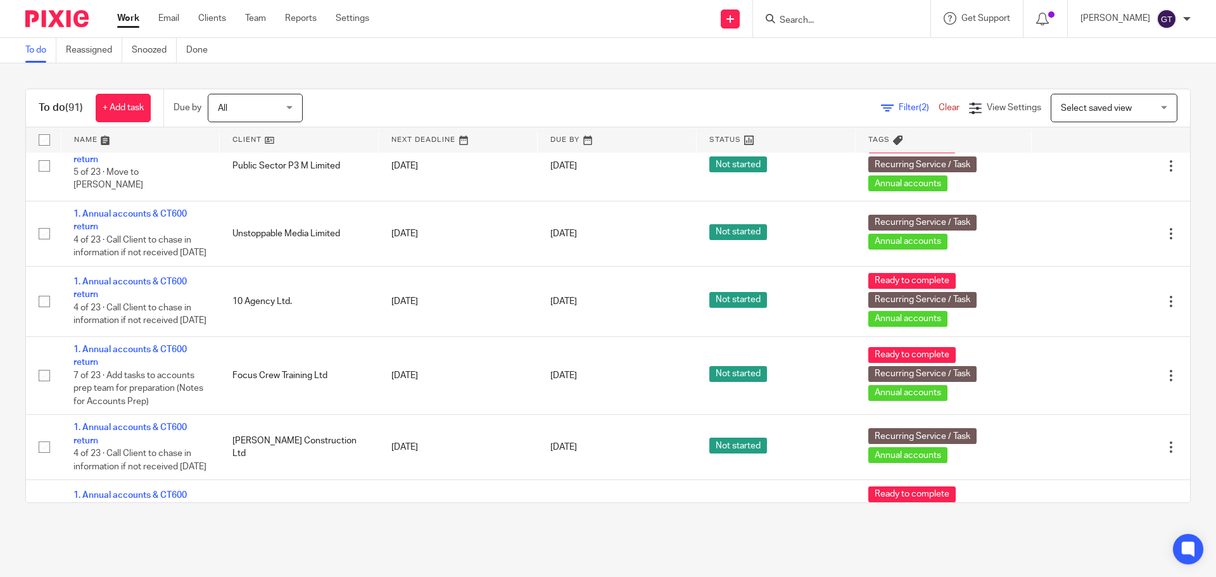
scroll to position [4877, 0]
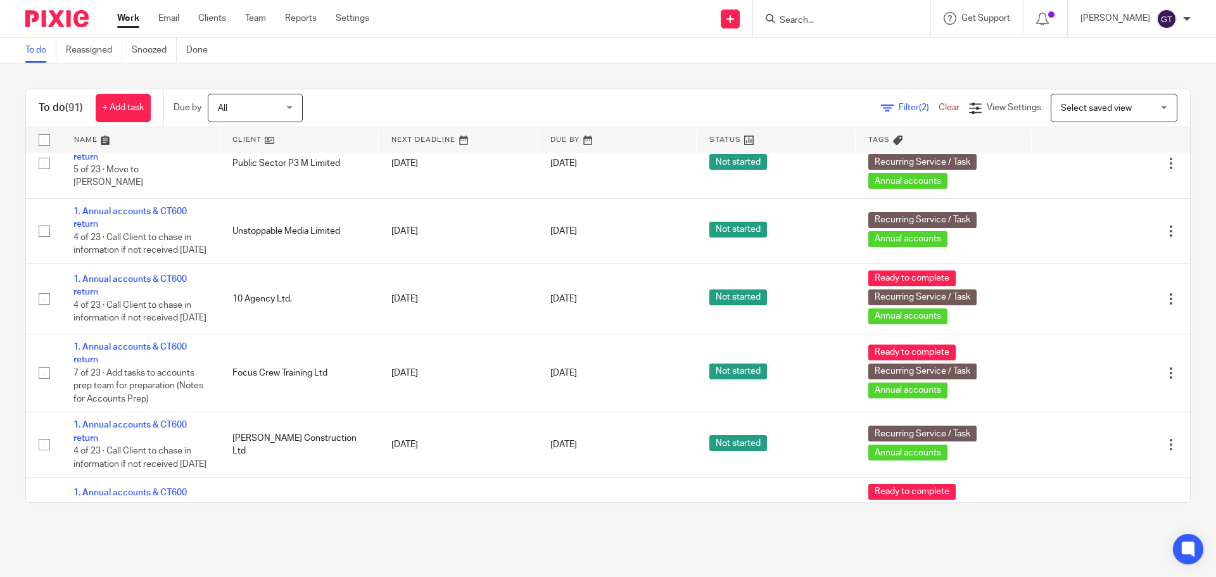
drag, startPoint x: 239, startPoint y: 200, endPoint x: 282, endPoint y: 200, distance: 43.1
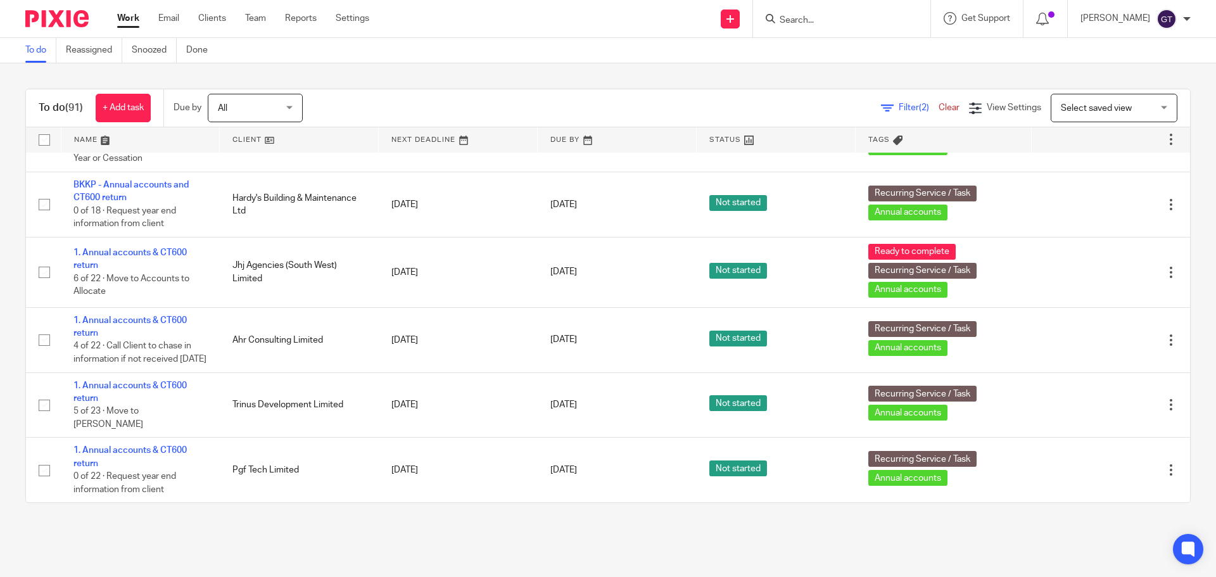
scroll to position [6321, 0]
click at [815, 20] on input "Search" at bounding box center [835, 20] width 114 height 11
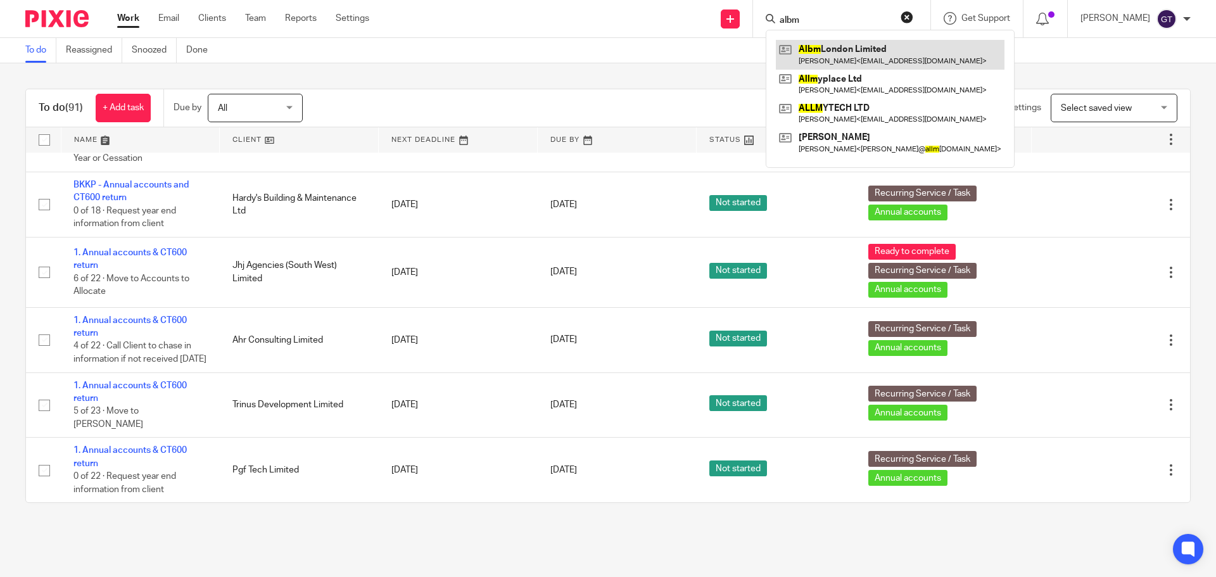
type input "albm"
click at [849, 54] on link at bounding box center [890, 54] width 229 height 29
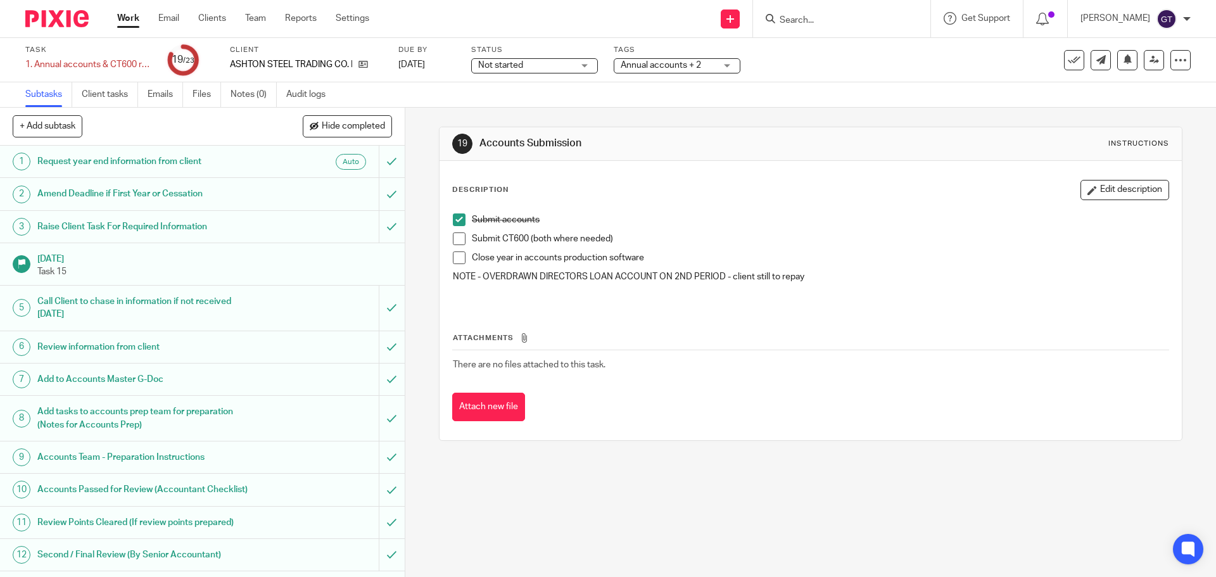
click at [149, 192] on h1 "Amend Deadline if First Year or Cessation" at bounding box center [146, 193] width 219 height 19
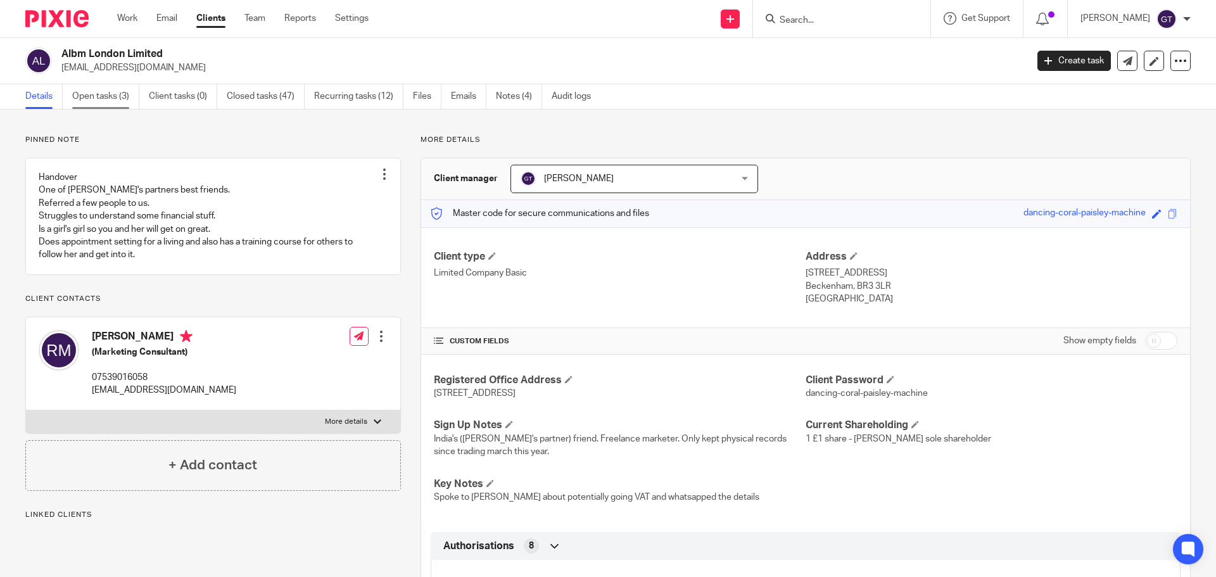
click at [108, 96] on link "Open tasks (3)" at bounding box center [105, 96] width 67 height 25
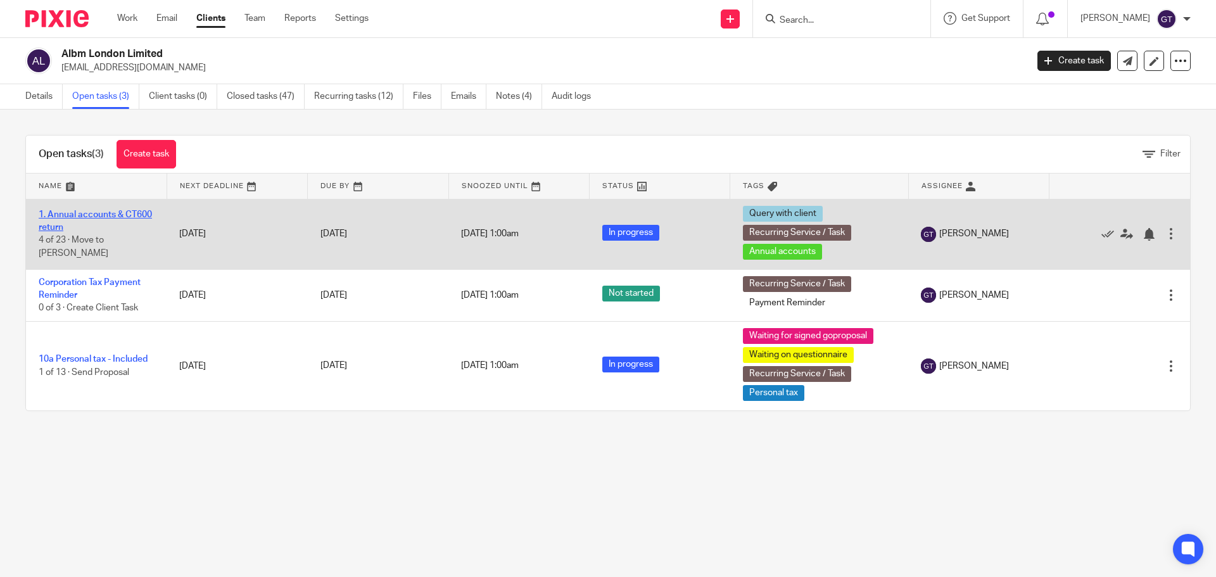
click at [84, 214] on link "1. Annual accounts & CT600 return" at bounding box center [95, 221] width 113 height 22
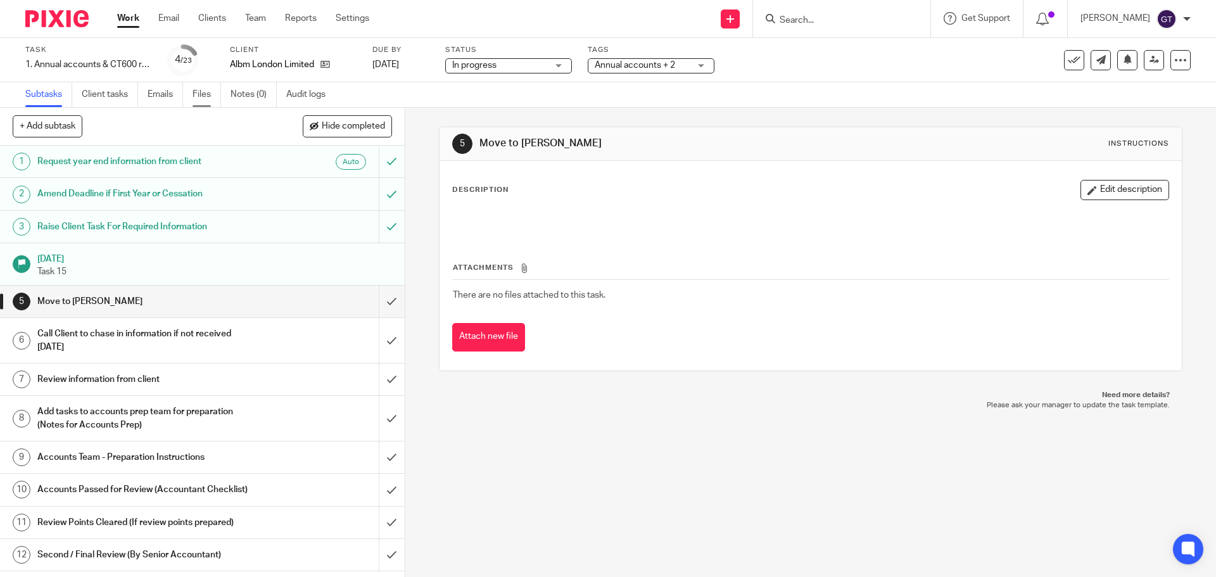
click at [203, 98] on link "Files" at bounding box center [207, 94] width 29 height 25
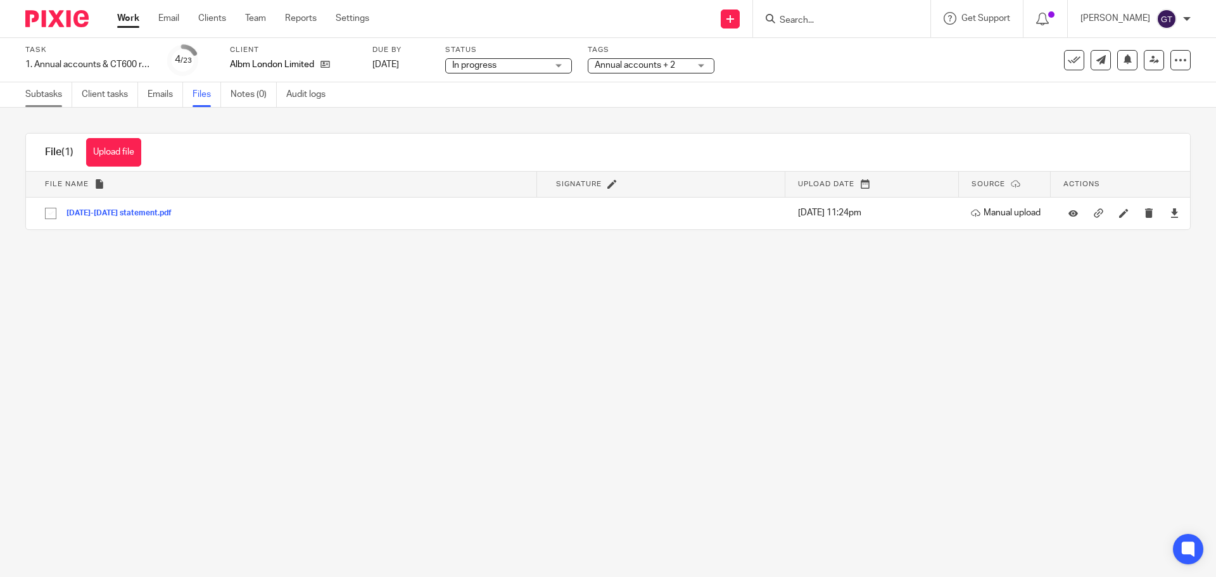
click at [37, 92] on link "Subtasks" at bounding box center [48, 94] width 47 height 25
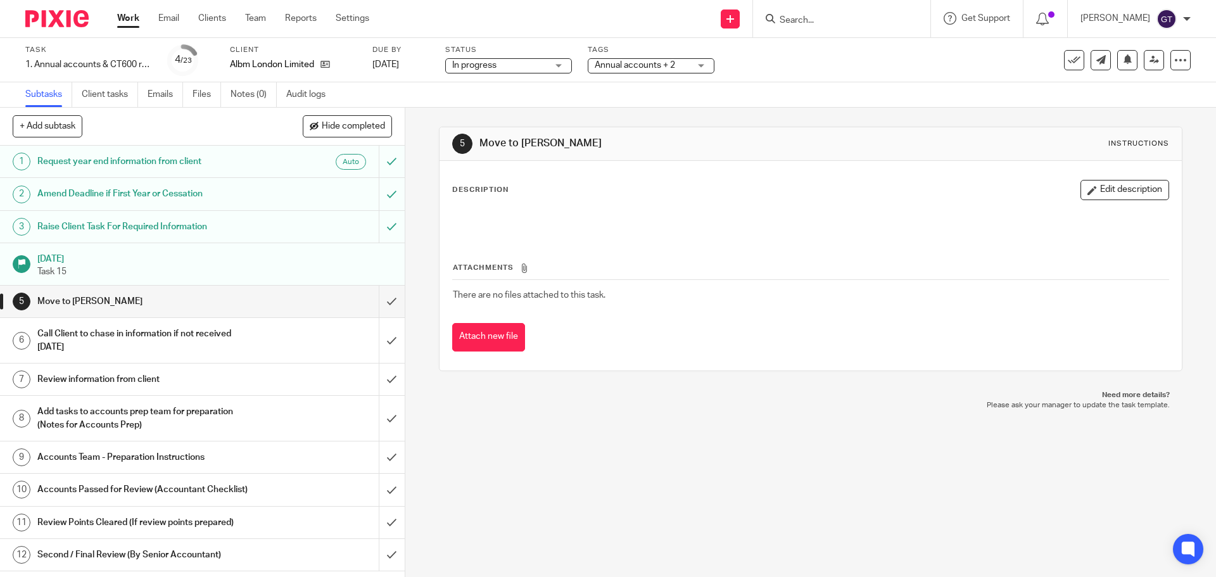
drag, startPoint x: 663, startPoint y: 61, endPoint x: 712, endPoint y: 84, distance: 54.1
click at [663, 61] on span "Annual accounts + 2" at bounding box center [635, 65] width 80 height 9
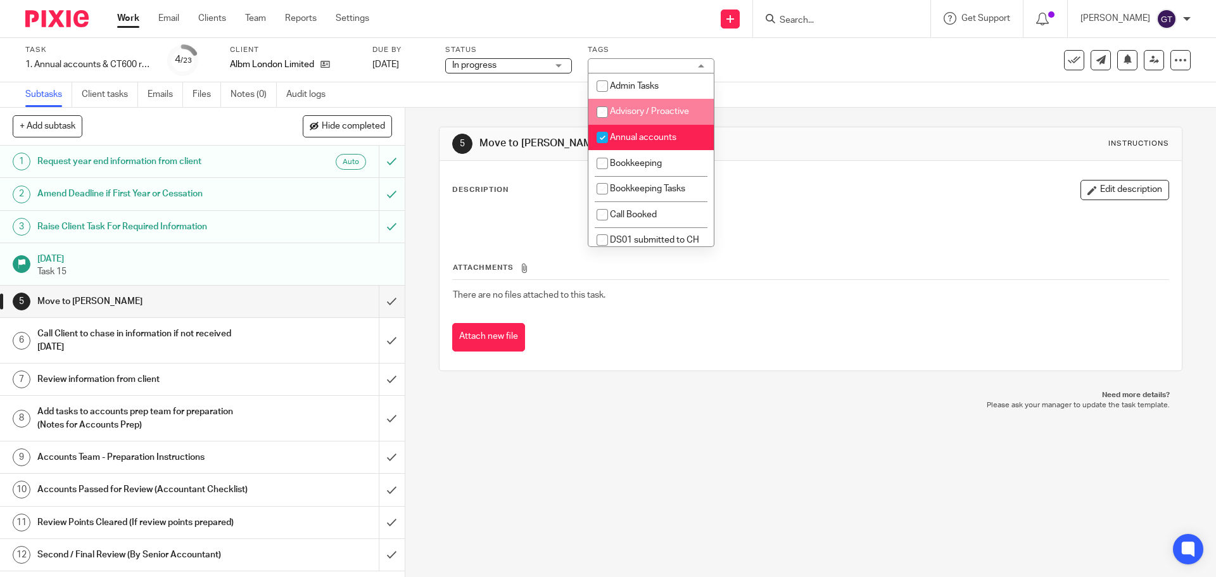
click at [420, 232] on div "5 Move to Charlie P Worflow Instructions Description Edit description Attachmen…" at bounding box center [810, 342] width 811 height 469
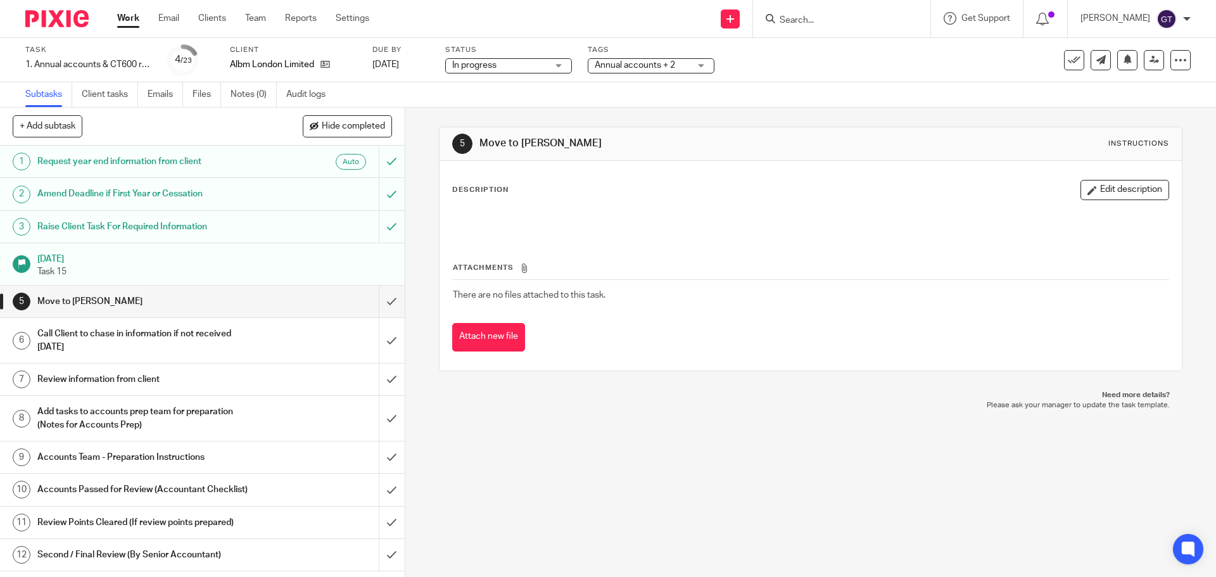
click at [649, 69] on span "Annual accounts + 2" at bounding box center [635, 65] width 80 height 9
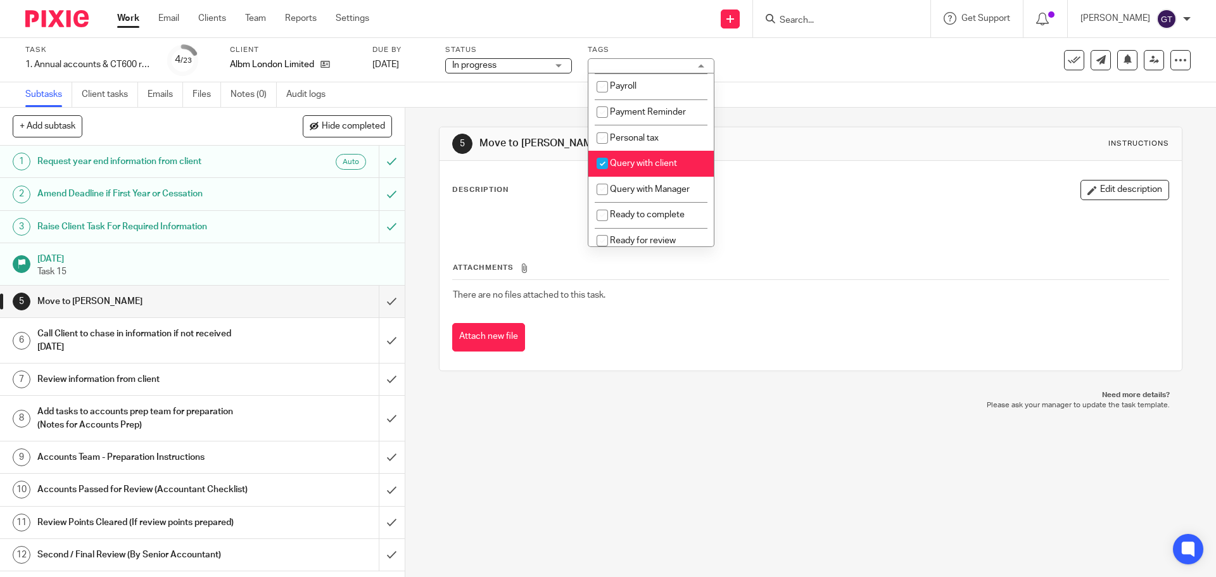
scroll to position [355, 0]
click at [659, 173] on span "Query with client" at bounding box center [643, 168] width 67 height 9
checkbox input "false"
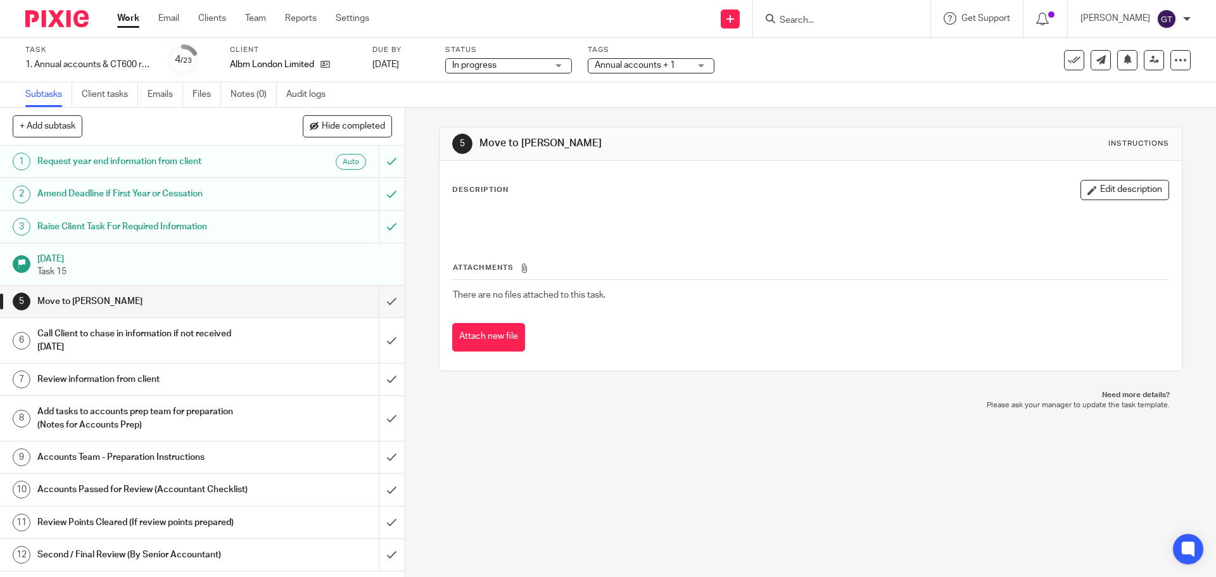
click at [766, 110] on div "5 Move to Charlie P Worflow Instructions Description Edit description Attachmen…" at bounding box center [810, 249] width 743 height 282
click at [161, 94] on link "Emails" at bounding box center [165, 94] width 35 height 25
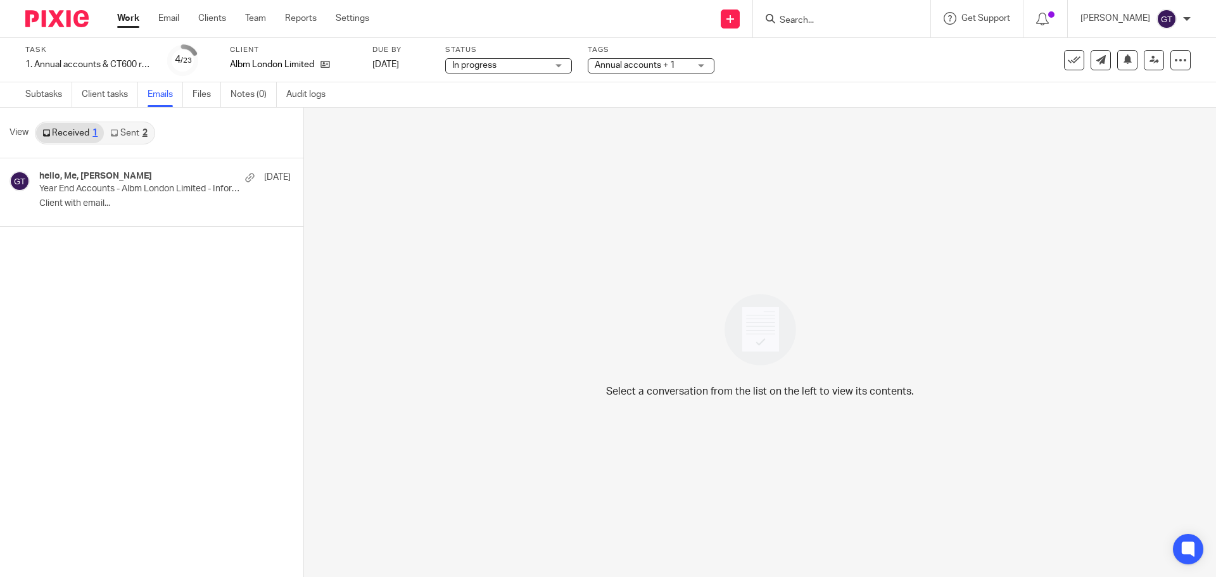
click at [125, 134] on link "Sent 2" at bounding box center [128, 133] width 49 height 20
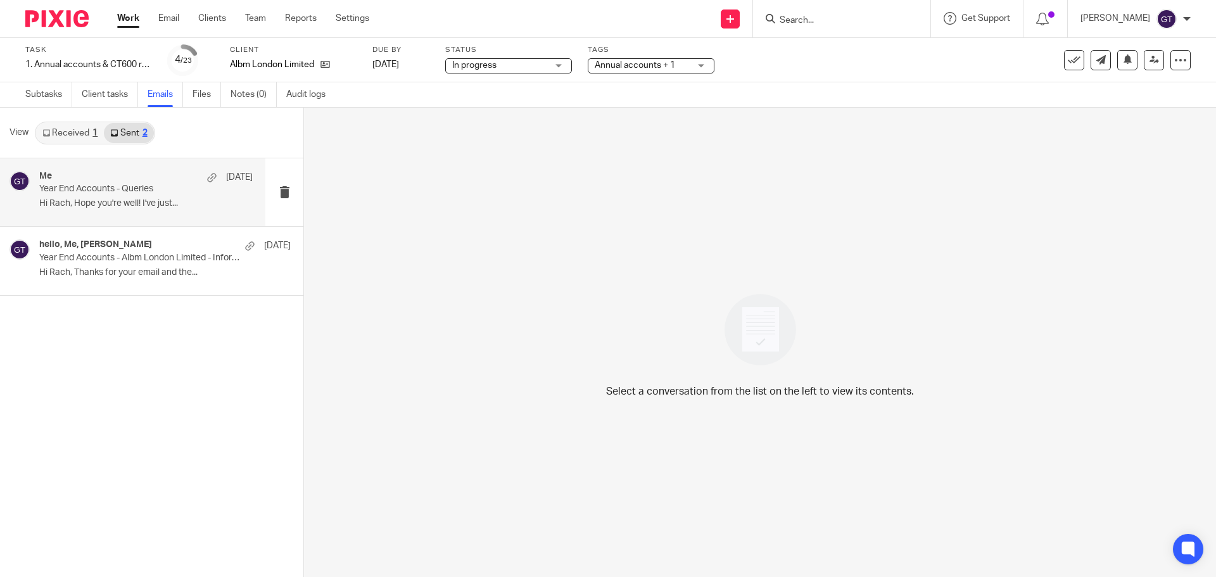
click at [128, 189] on p "Year End Accounts - Queries" at bounding box center [124, 189] width 171 height 11
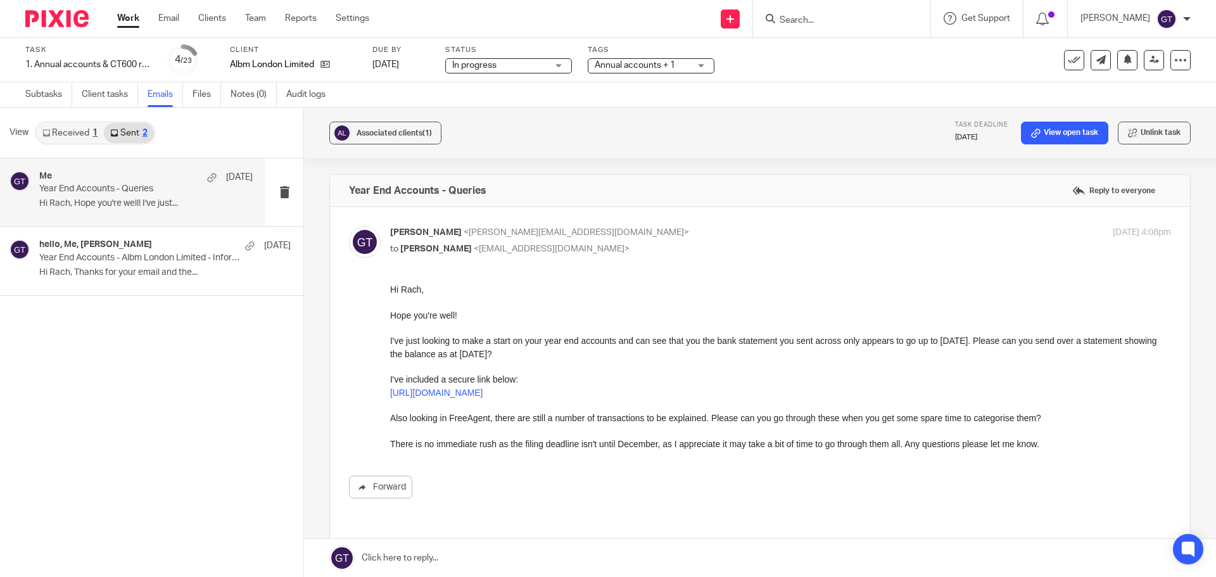
click at [827, 18] on input "Search" at bounding box center [835, 20] width 114 height 11
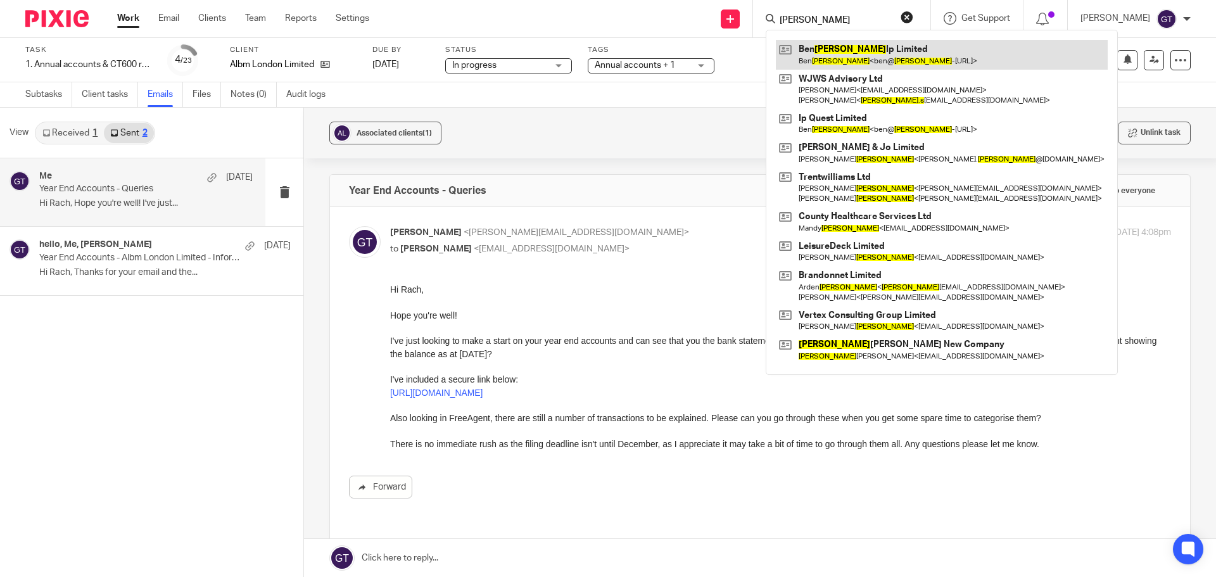
type input "ben williams"
click at [856, 58] on link at bounding box center [942, 54] width 332 height 29
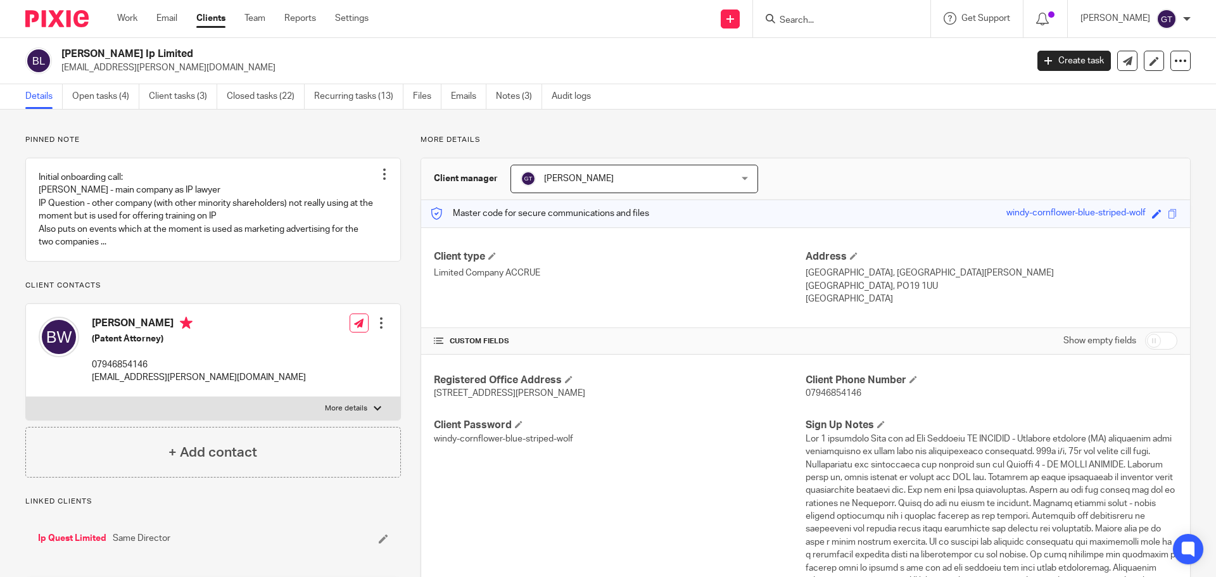
click at [110, 101] on link "Open tasks (4)" at bounding box center [105, 96] width 67 height 25
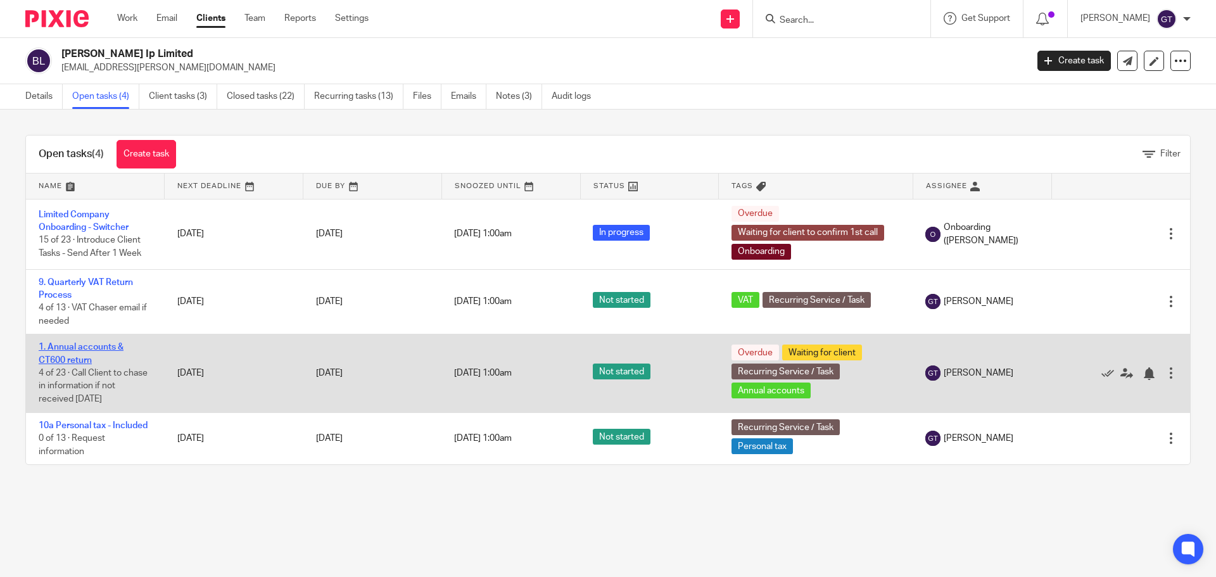
click at [86, 355] on link "1. Annual accounts & CT600 return" at bounding box center [81, 354] width 85 height 22
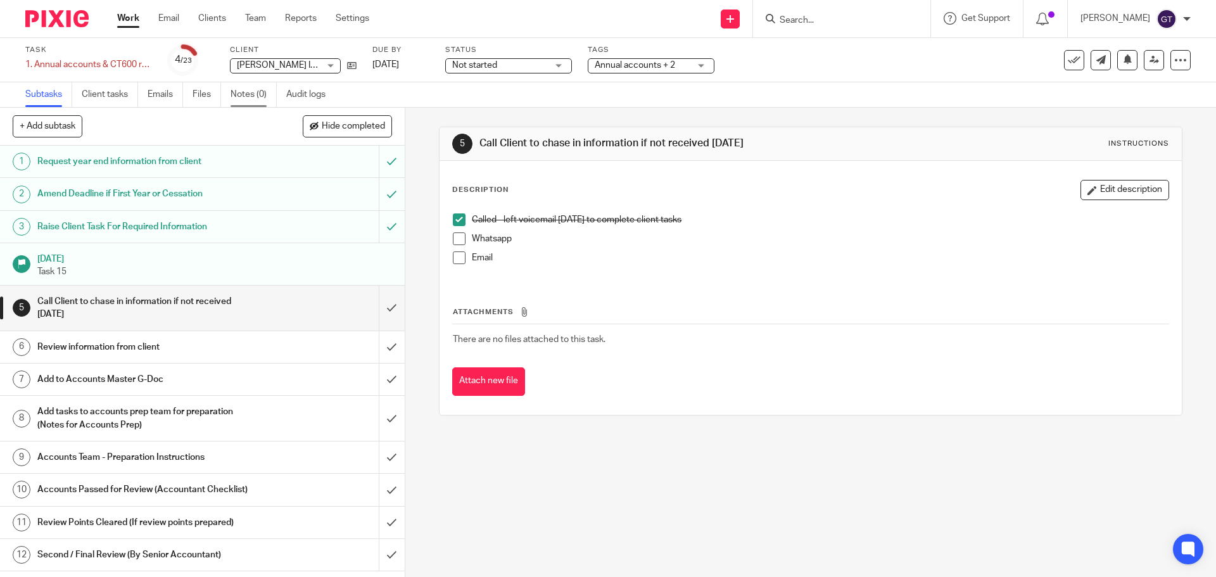
click at [240, 100] on link "Notes (0)" at bounding box center [254, 94] width 46 height 25
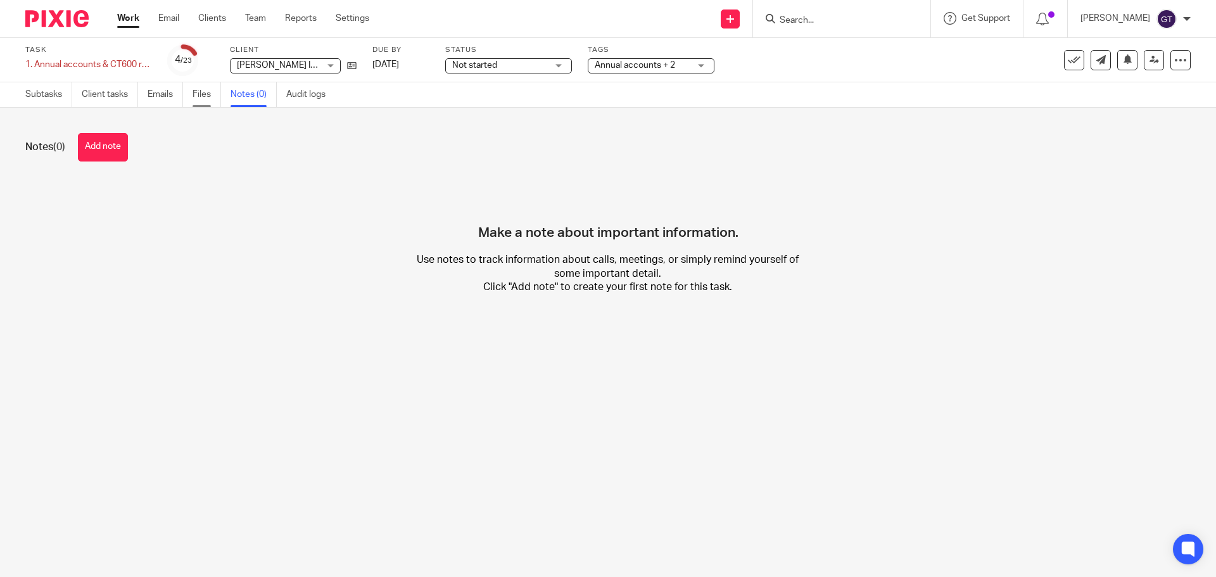
click at [201, 97] on link "Files" at bounding box center [207, 94] width 29 height 25
